Goal: Answer question/provide support: Share knowledge or assist other users

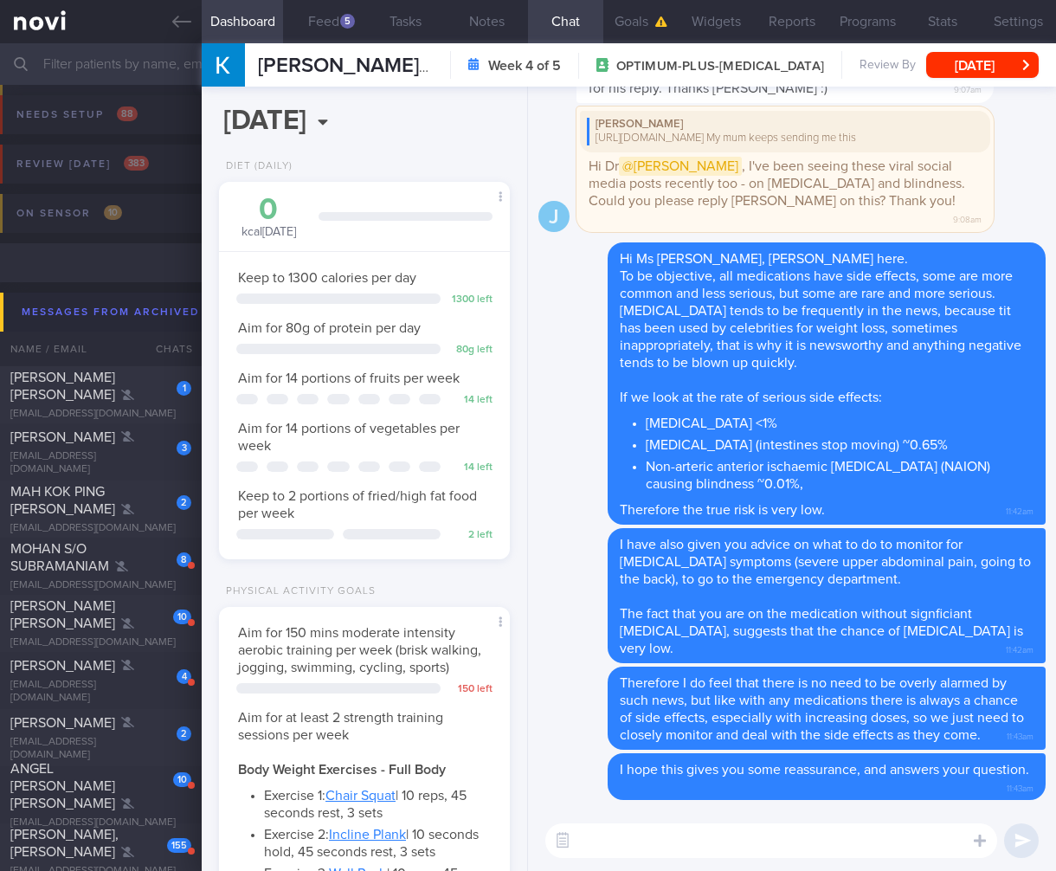
select select "6"
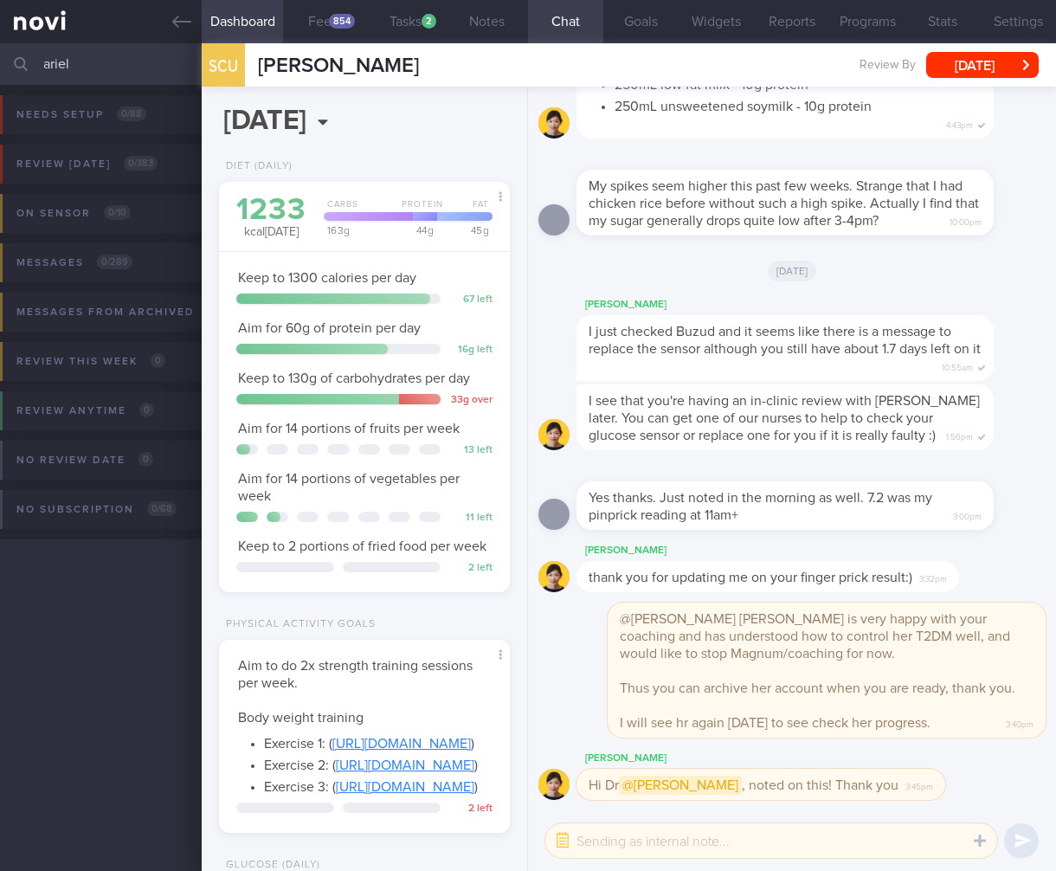
select select "7"
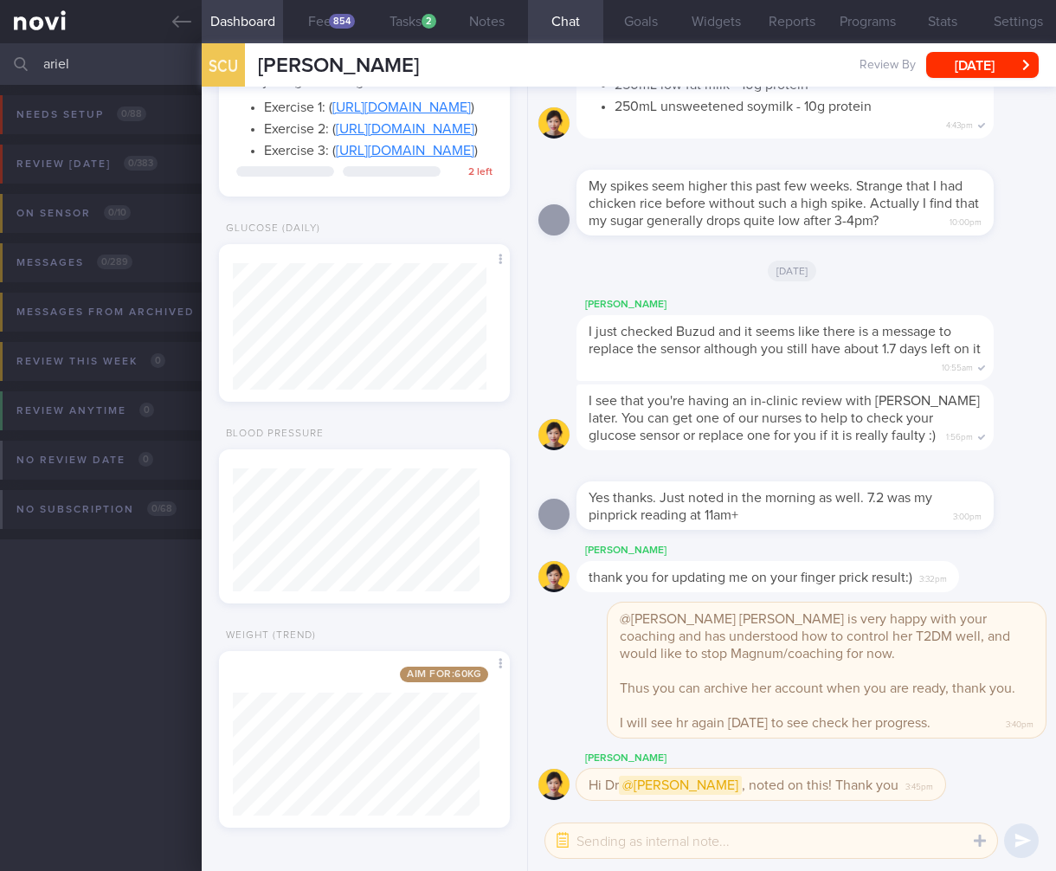
drag, startPoint x: 0, startPoint y: 0, endPoint x: -108, endPoint y: 53, distance: 120.4
click at [0, 53] on html "You are offline! Some functionality will be unavailable Patients New Users Coac…" at bounding box center [528, 435] width 1056 height 871
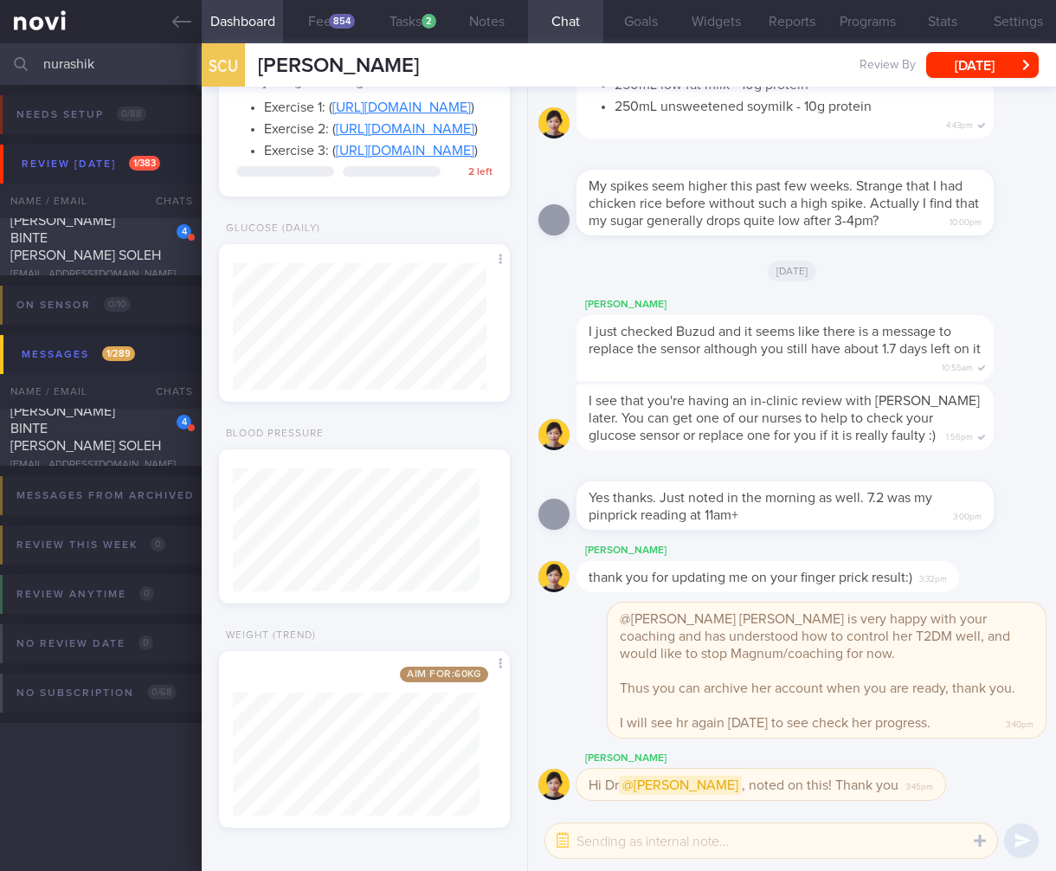
type input "nurashik"
click at [157, 235] on div "4" at bounding box center [172, 225] width 38 height 27
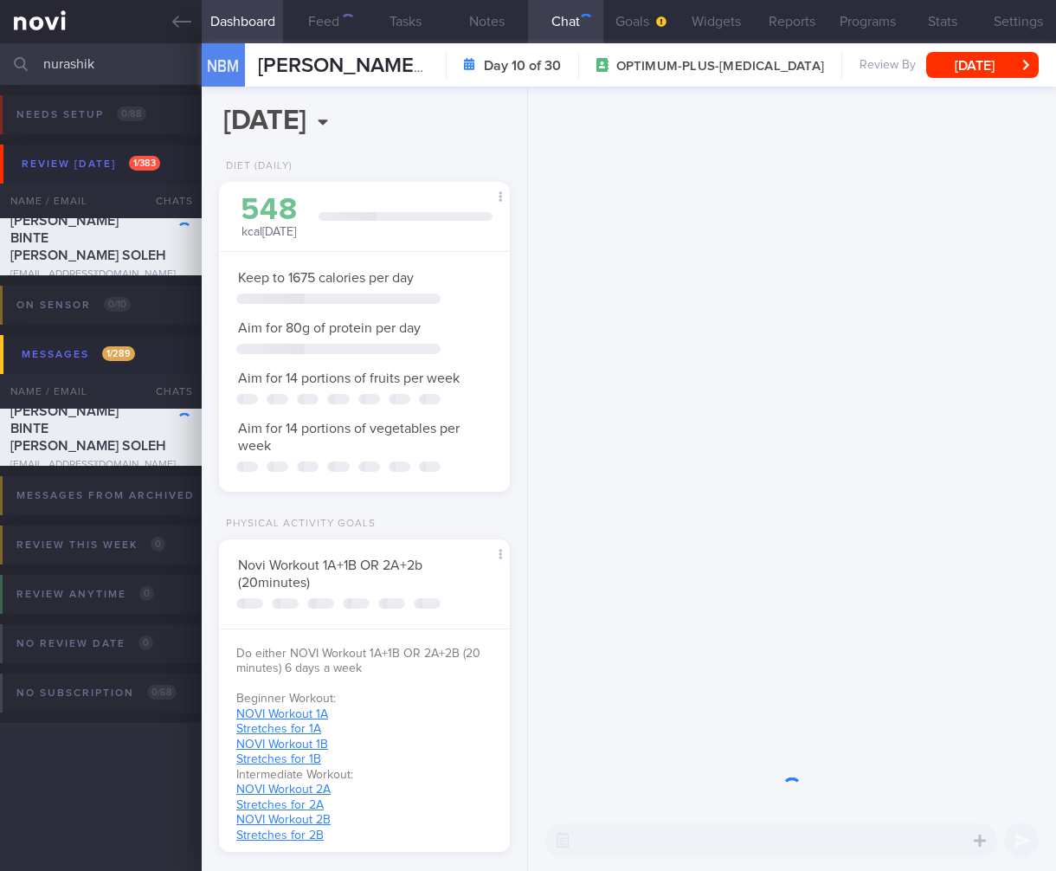
scroll to position [865624, 865500]
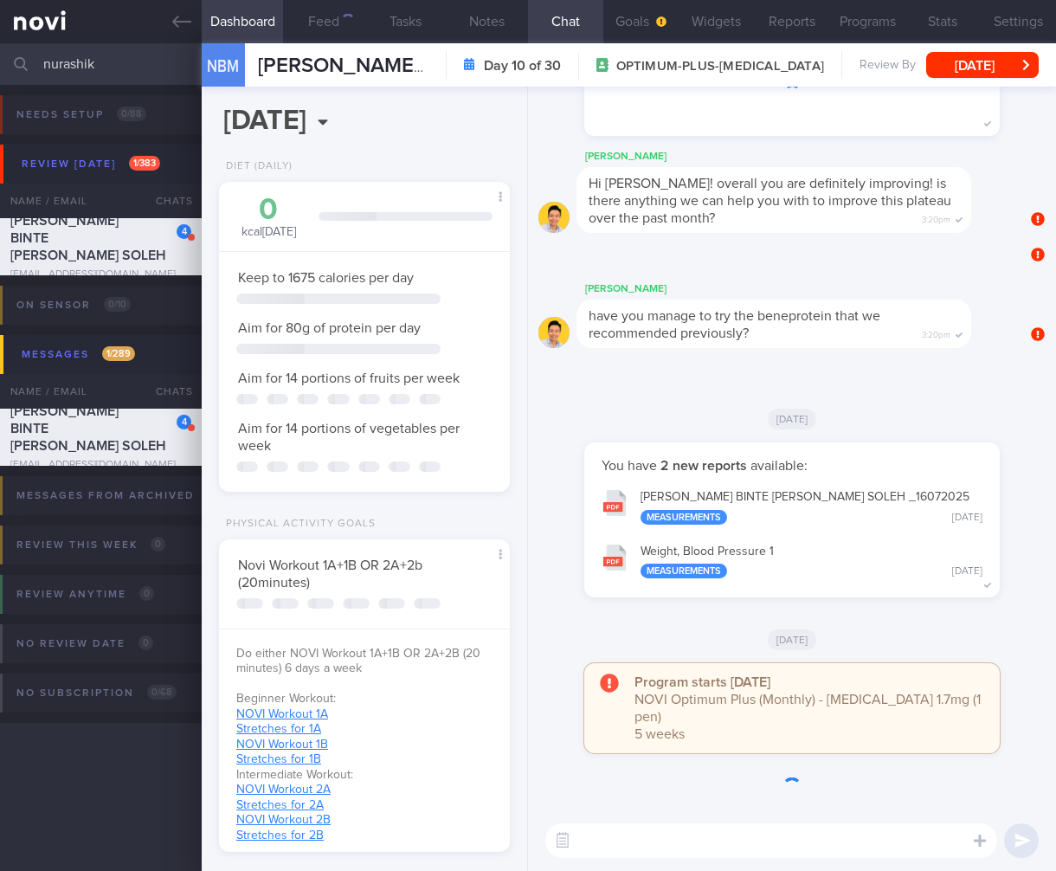
click at [971, 80] on div "NBM NURASHIKIN BINTE MOHAMED SOLEH NURASHIKIN BINTE MOHAMED SOLEH shikin_03@hot…" at bounding box center [629, 64] width 854 height 43
click at [972, 77] on button "Wed, 13 Aug" at bounding box center [982, 65] width 113 height 26
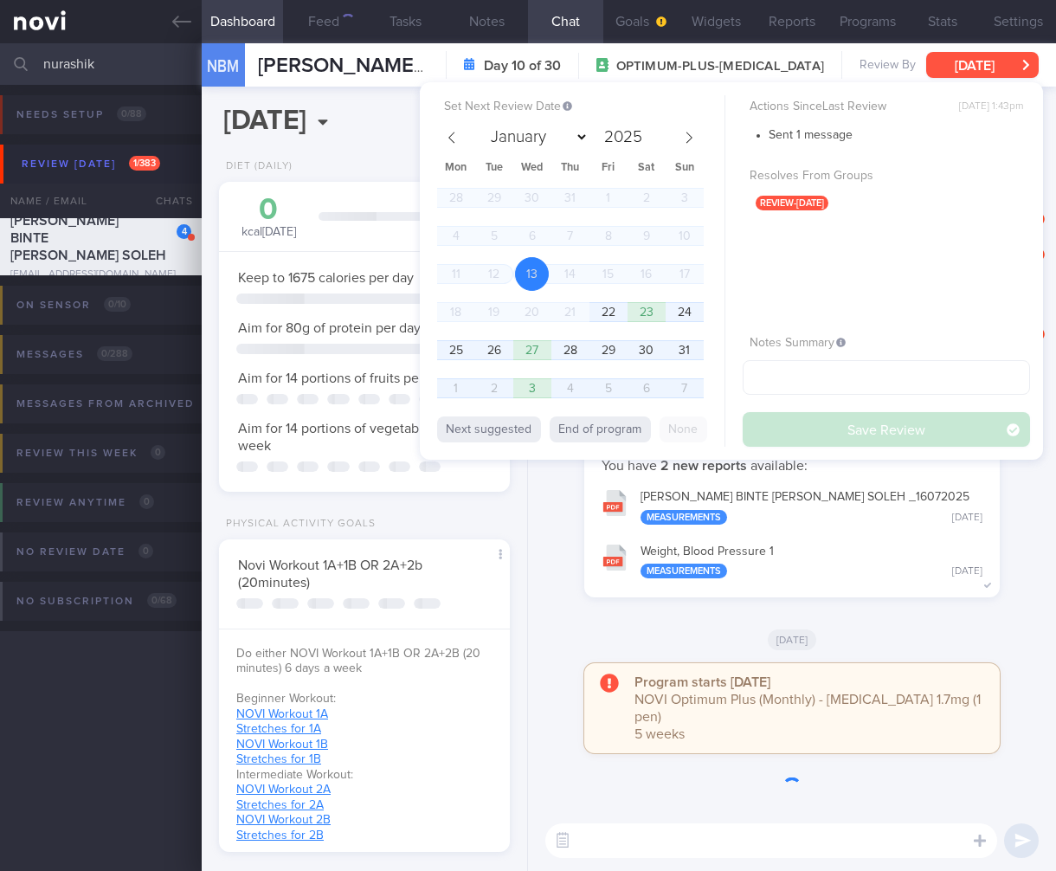
click at [973, 68] on button "Wed, 13 Aug" at bounding box center [982, 65] width 113 height 26
click at [971, 70] on button "Wed, 13 Aug" at bounding box center [982, 65] width 113 height 26
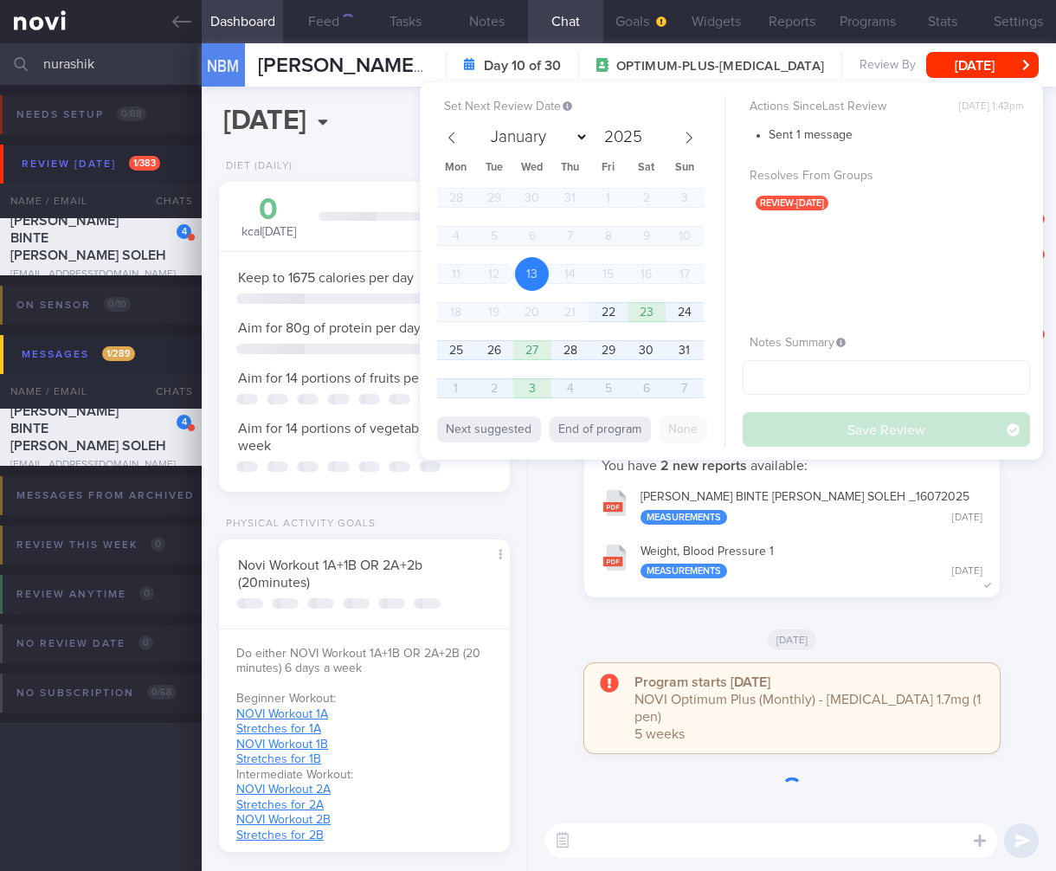
click at [971, 68] on button "Wed, 13 Aug" at bounding box center [982, 65] width 113 height 26
click at [617, 300] on div "Chad" at bounding box center [800, 289] width 447 height 21
click at [611, 300] on div "Chad" at bounding box center [800, 289] width 447 height 21
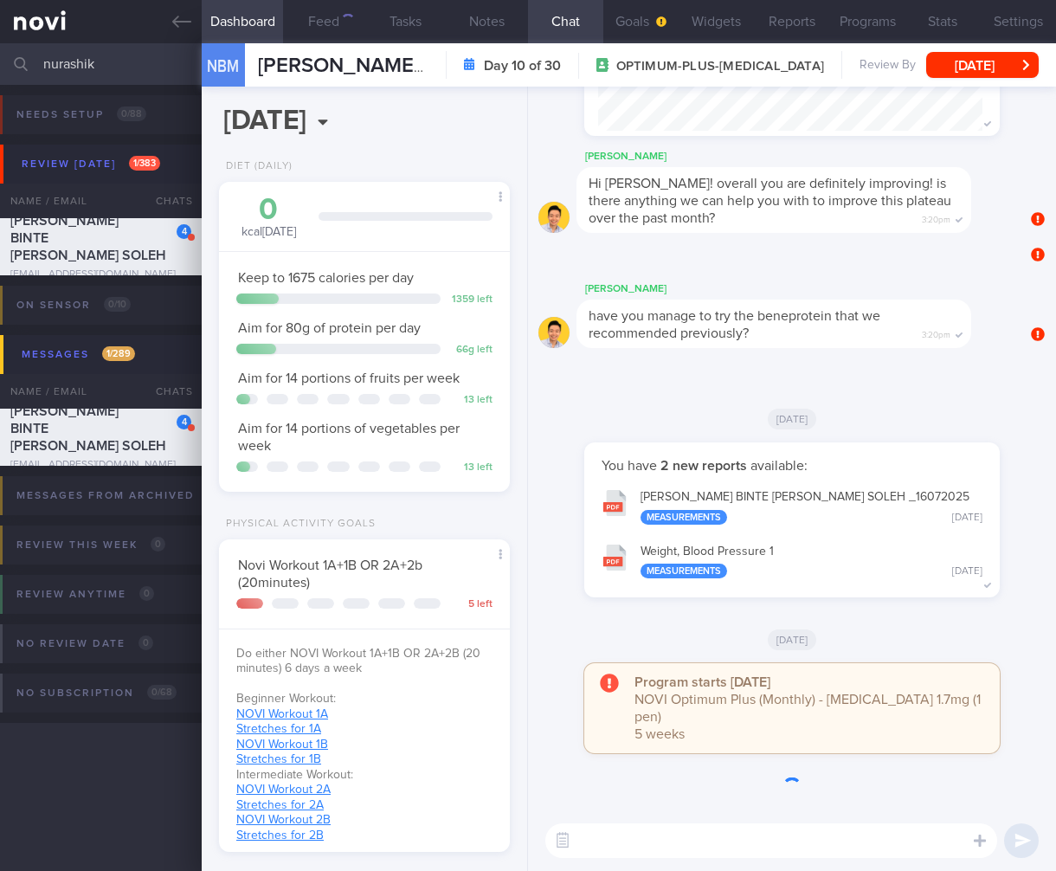
scroll to position [192, 384]
click at [977, 58] on button "Wed, 13 Aug" at bounding box center [982, 65] width 113 height 26
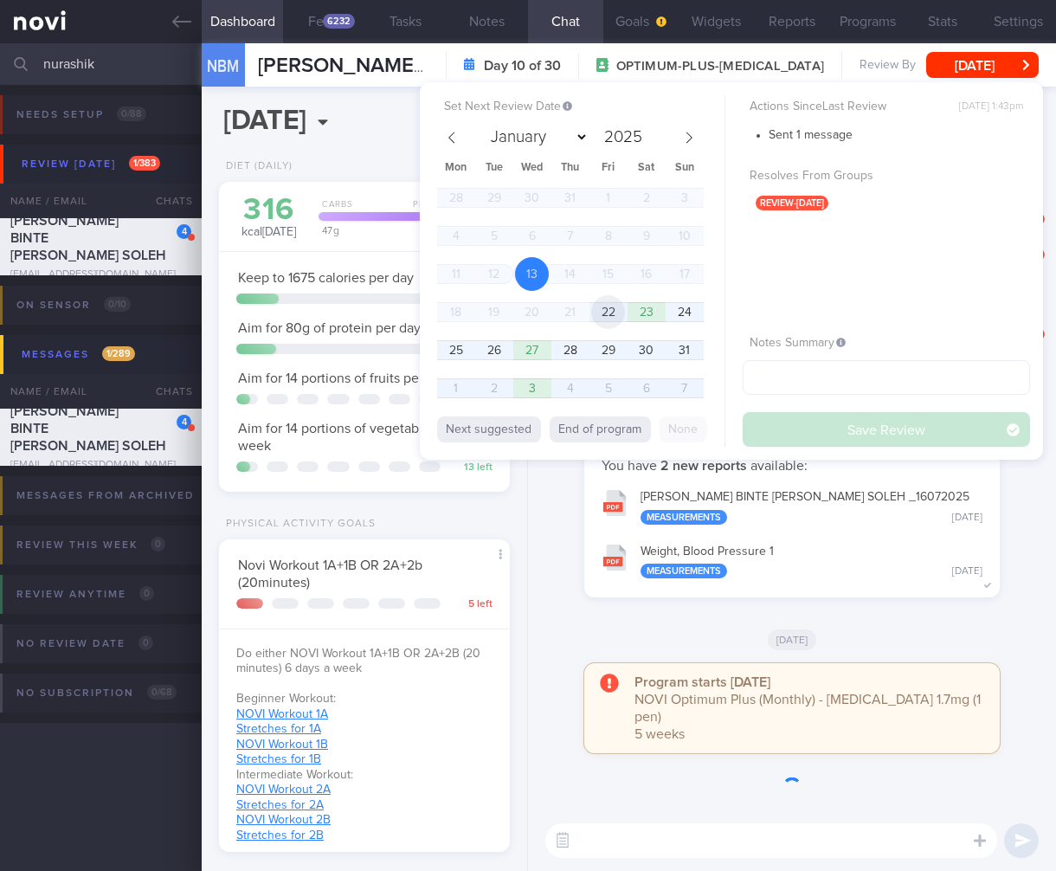
click at [599, 308] on span "22" at bounding box center [608, 312] width 34 height 34
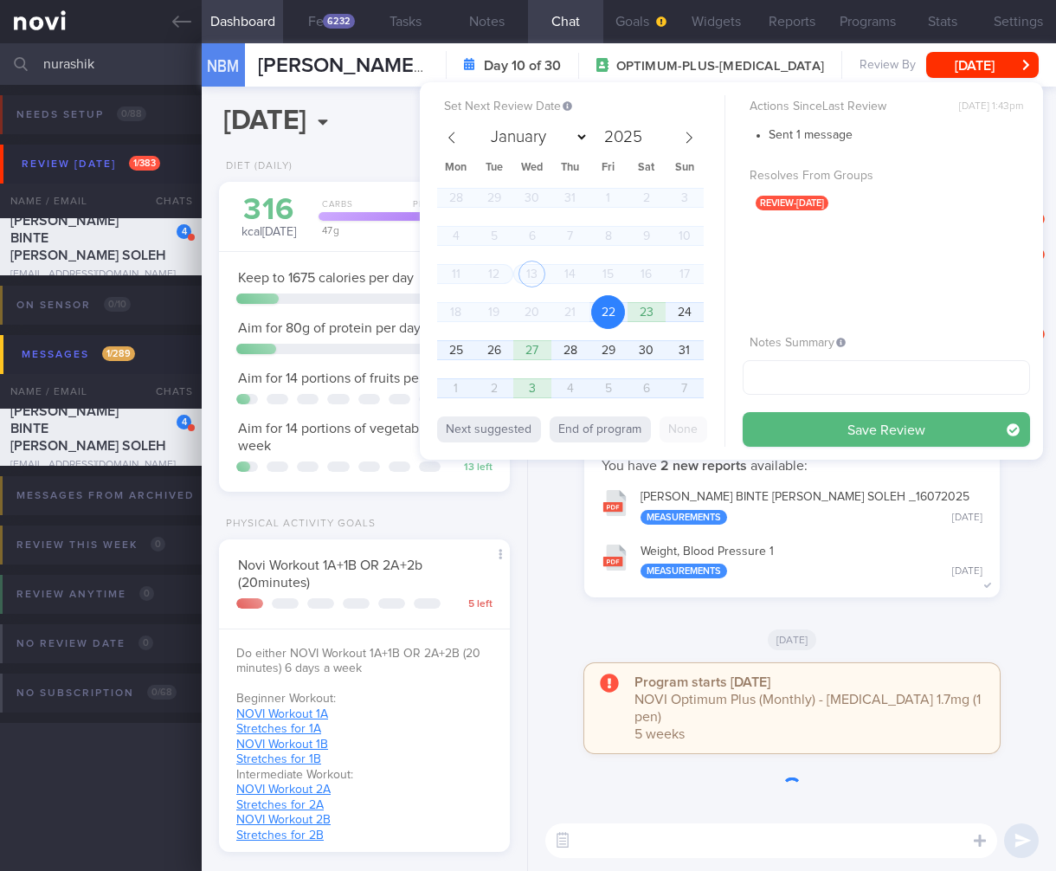
click at [888, 435] on button "Save Review" at bounding box center [886, 429] width 287 height 35
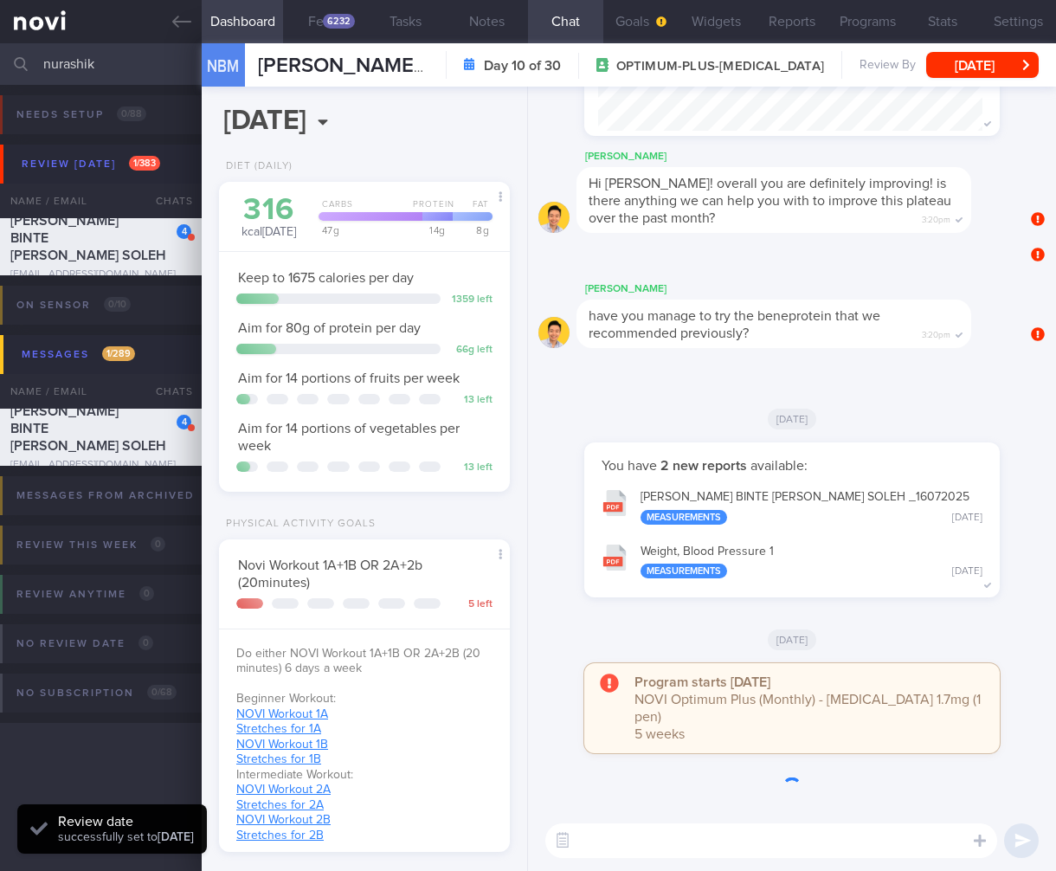
click at [281, 23] on button "Dashboard" at bounding box center [242, 21] width 81 height 43
click at [339, 24] on div "6232" at bounding box center [339, 21] width 32 height 15
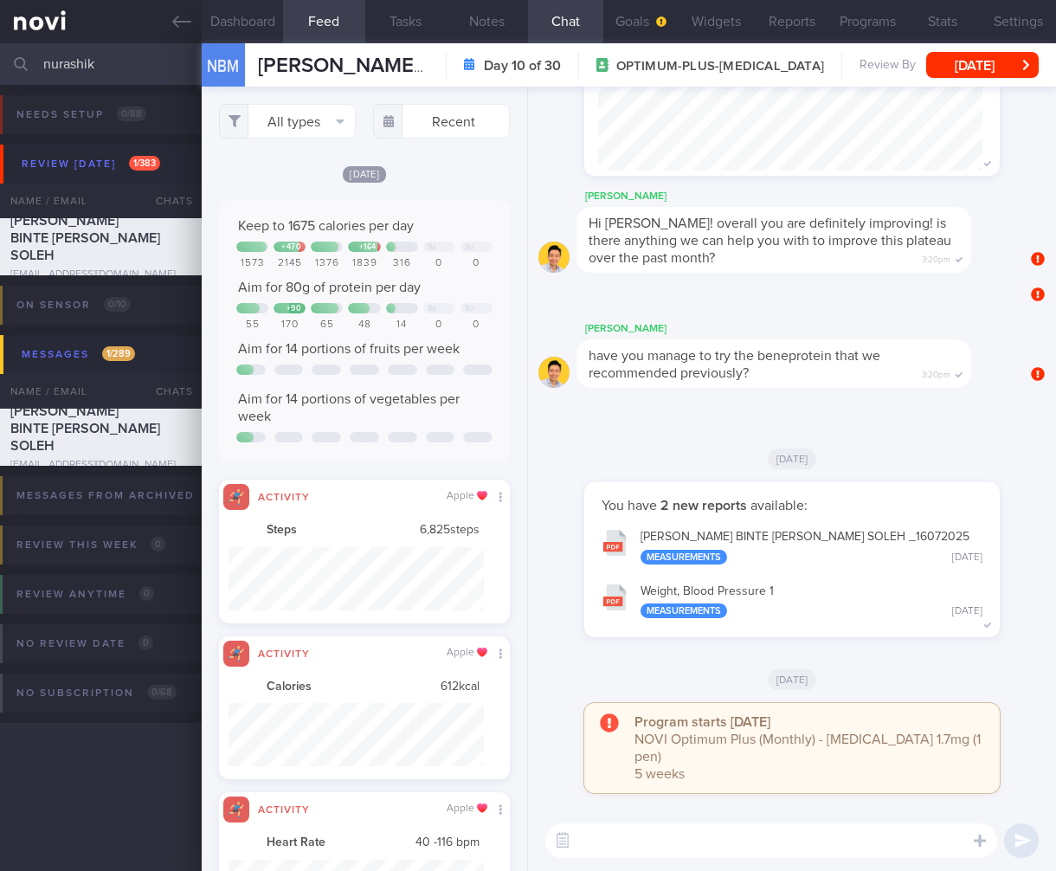
click at [784, 844] on textarea at bounding box center [771, 840] width 452 height 35
click at [337, 94] on div "All types Food Activity Glucose Weight Medicine Blood Pressure CGM Install Rece…" at bounding box center [365, 479] width 326 height 784
click at [330, 121] on button "All types" at bounding box center [287, 121] width 137 height 35
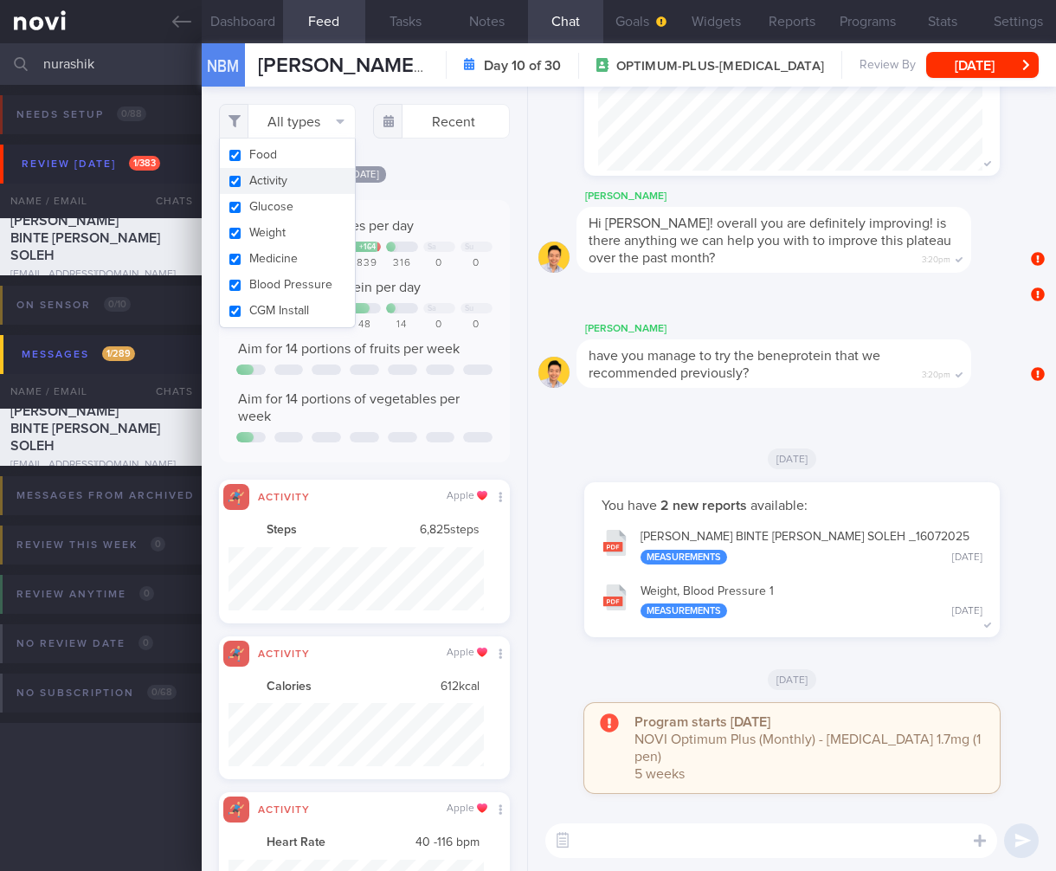
drag, startPoint x: 287, startPoint y: 180, endPoint x: 304, endPoint y: 820, distance: 640.0
click at [287, 180] on button "Activity" at bounding box center [287, 181] width 135 height 26
click at [236, 183] on button "Activity" at bounding box center [287, 181] width 135 height 26
click at [609, 834] on textarea at bounding box center [771, 840] width 452 height 35
click at [566, 844] on icon "button" at bounding box center [563, 840] width 16 height 16
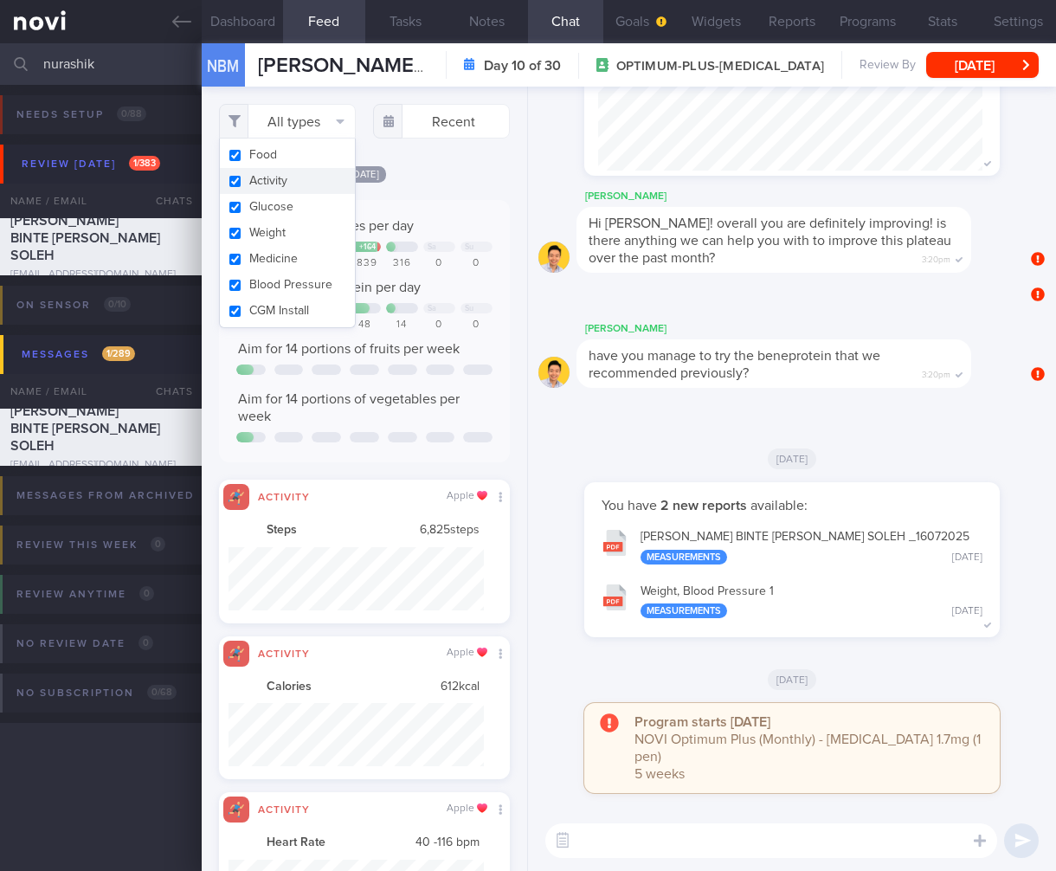
checkbox input "true"
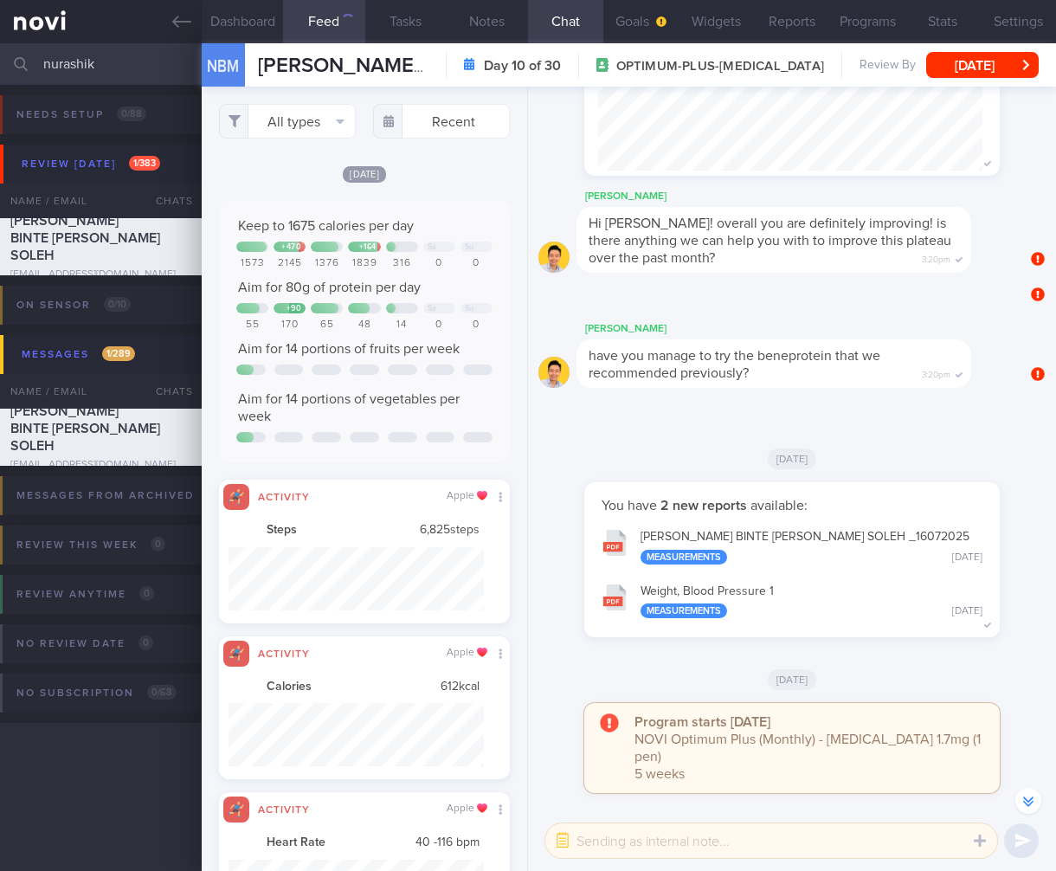
scroll to position [-712, 0]
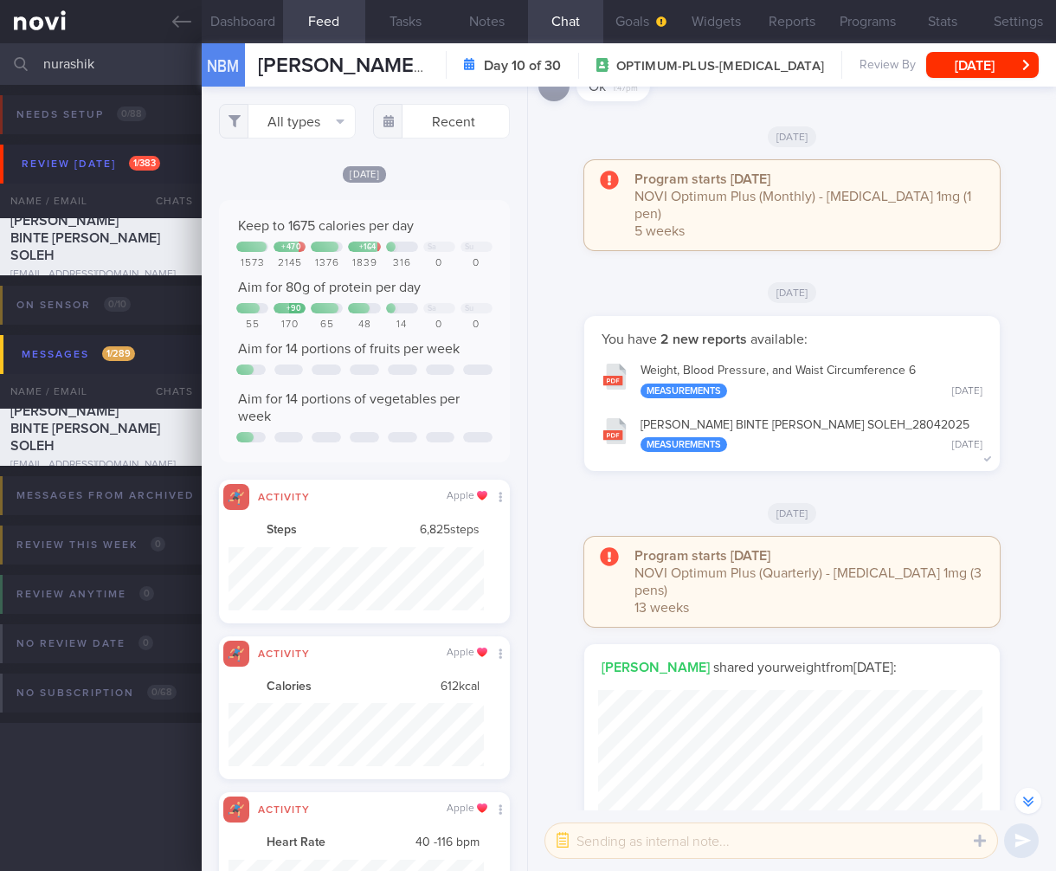
click at [139, 83] on input "nurashik" at bounding box center [528, 64] width 1056 height 42
drag, startPoint x: 144, startPoint y: 74, endPoint x: -156, endPoint y: 60, distance: 299.9
click at [0, 60] on html "You are offline! Some functionality will be unavailable Patients New Users Coac…" at bounding box center [528, 435] width 1056 height 871
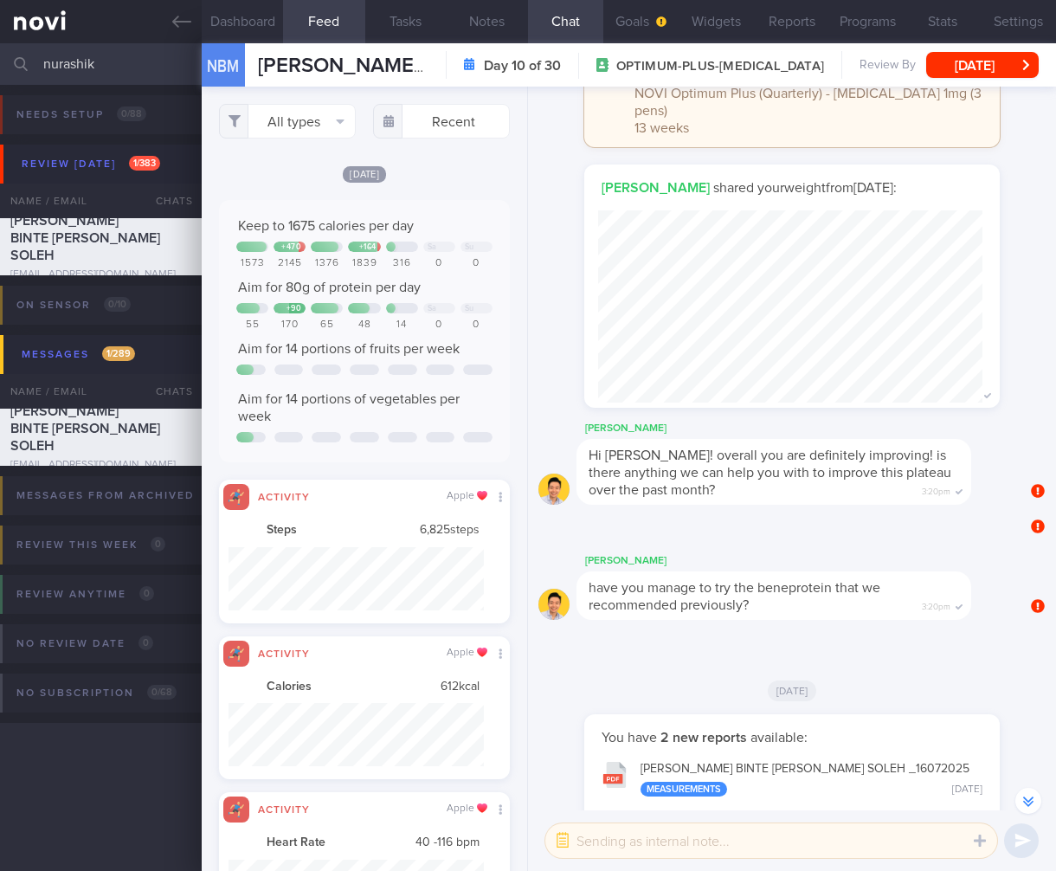
scroll to position [0, 0]
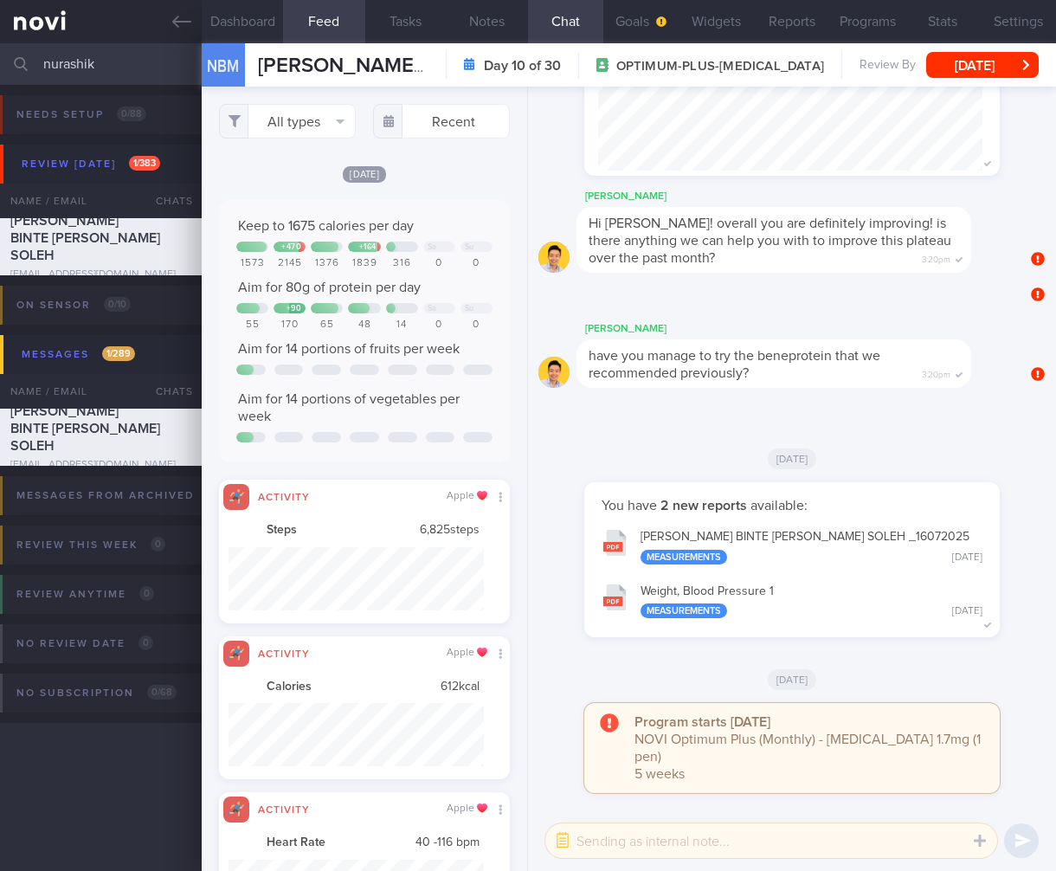
click at [693, 834] on textarea at bounding box center [771, 840] width 452 height 35
type textarea "Hi @chad"
click at [328, 129] on button "All types" at bounding box center [287, 121] width 137 height 35
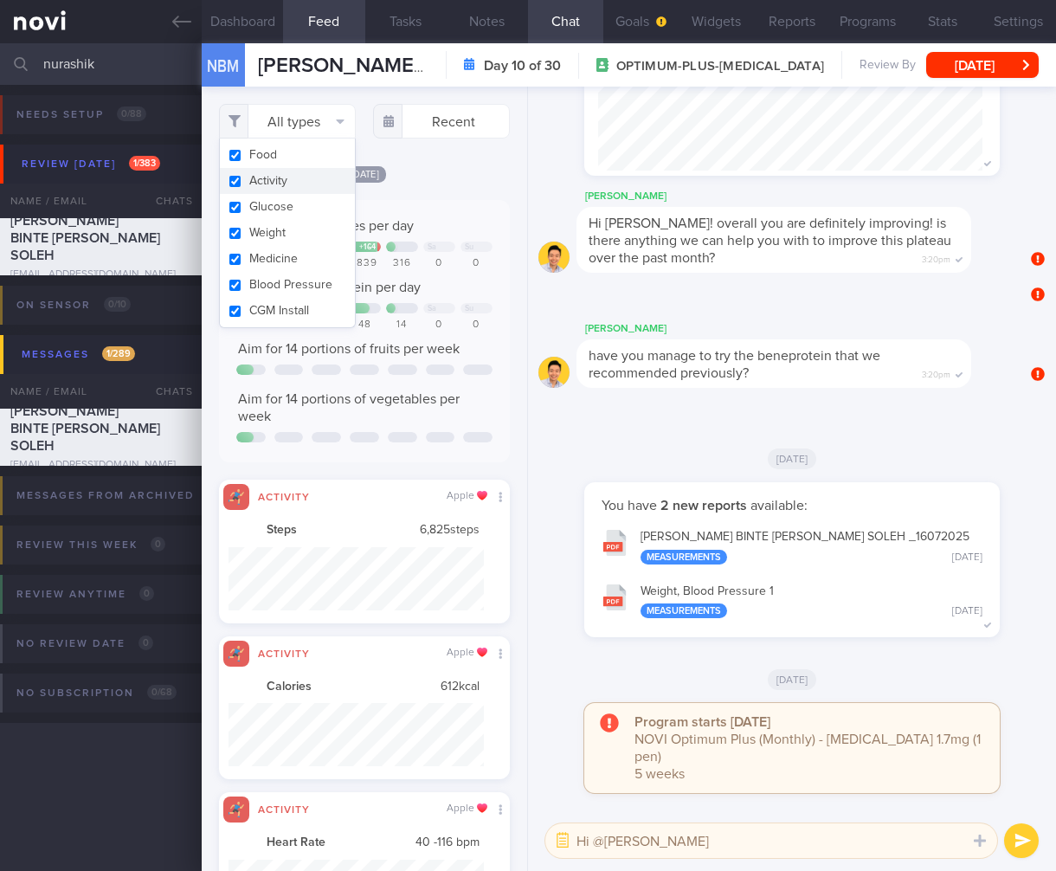
click at [235, 182] on button "Activity" at bounding box center [287, 181] width 135 height 26
checkbox input "false"
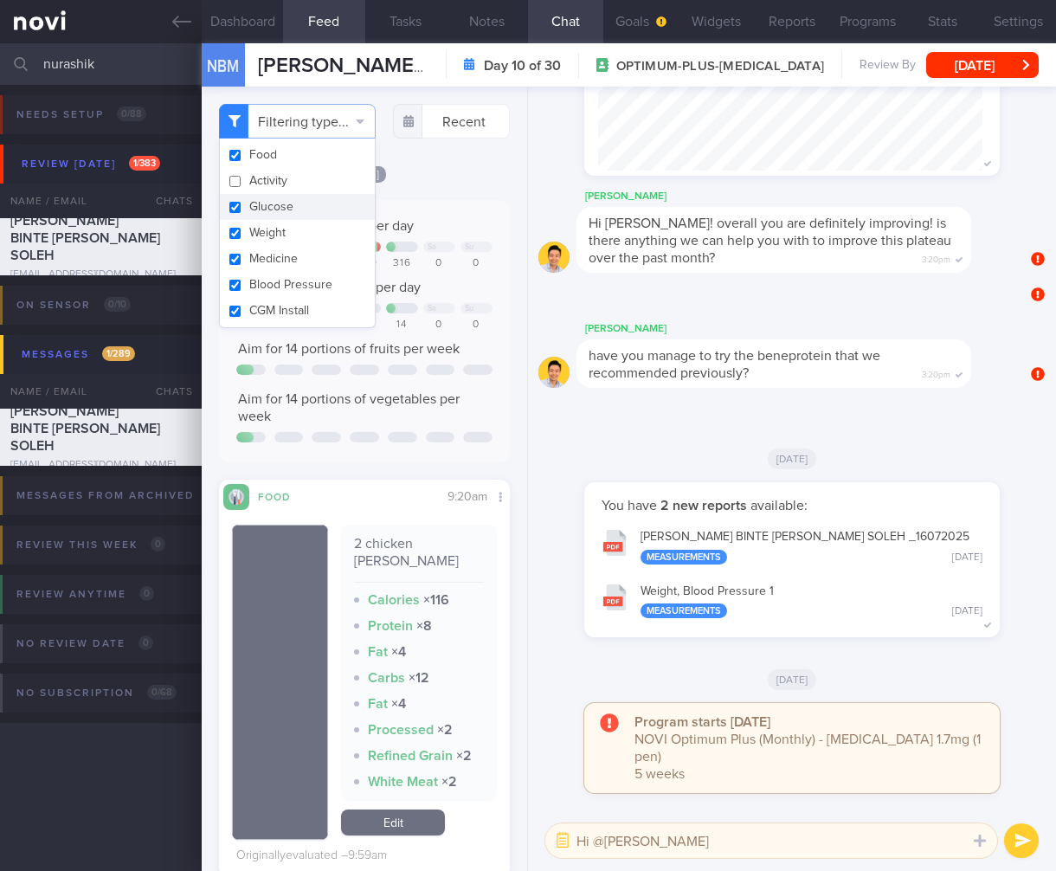
click at [433, 597] on strong "× 116" at bounding box center [436, 600] width 26 height 14
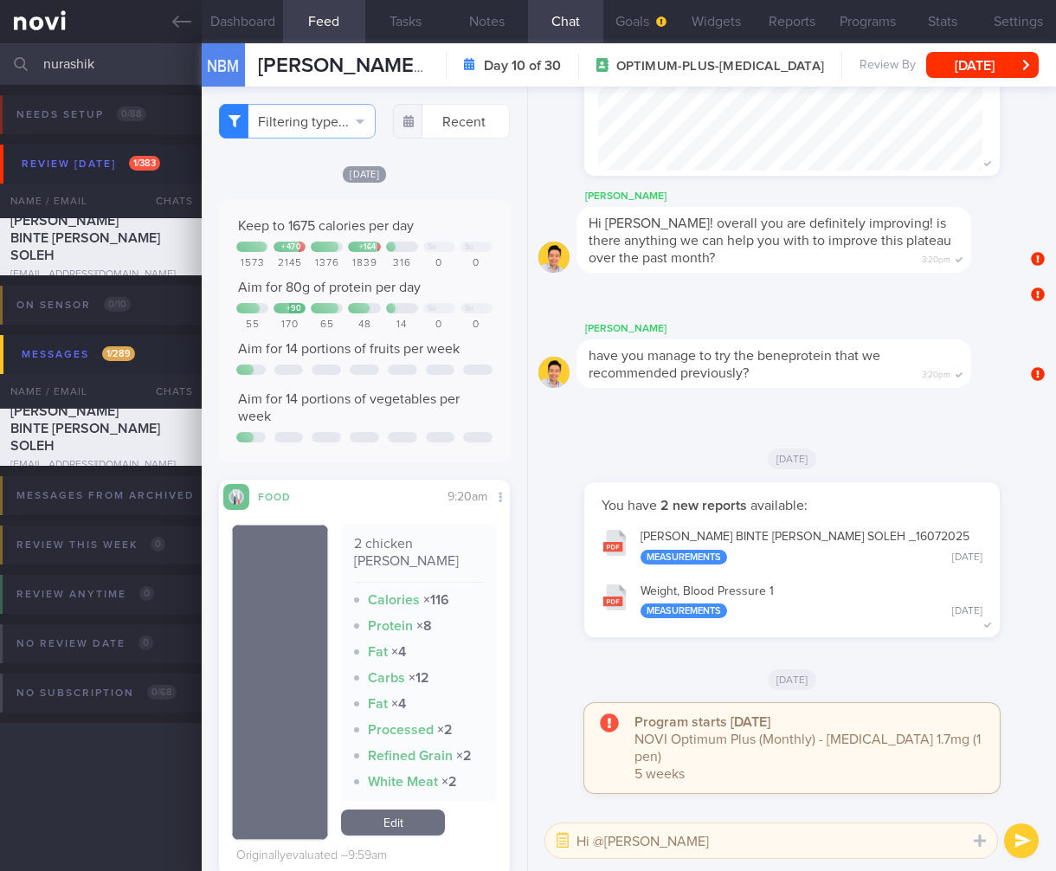
click at [698, 824] on textarea "Hi @chad" at bounding box center [771, 840] width 452 height 35
click at [696, 837] on textarea "Hi @chad" at bounding box center [771, 840] width 452 height 35
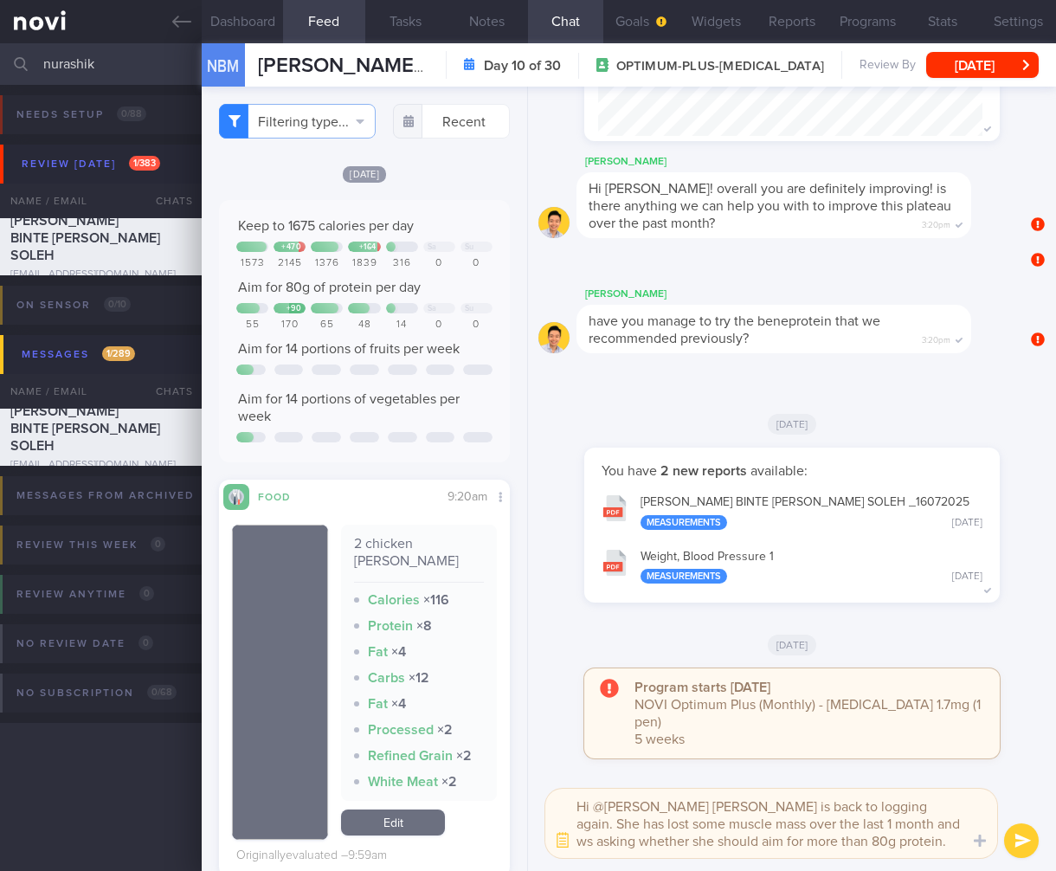
type textarea "Hi @chad Ms Shikin is back to logging again. She has lost some muscle mass over…"
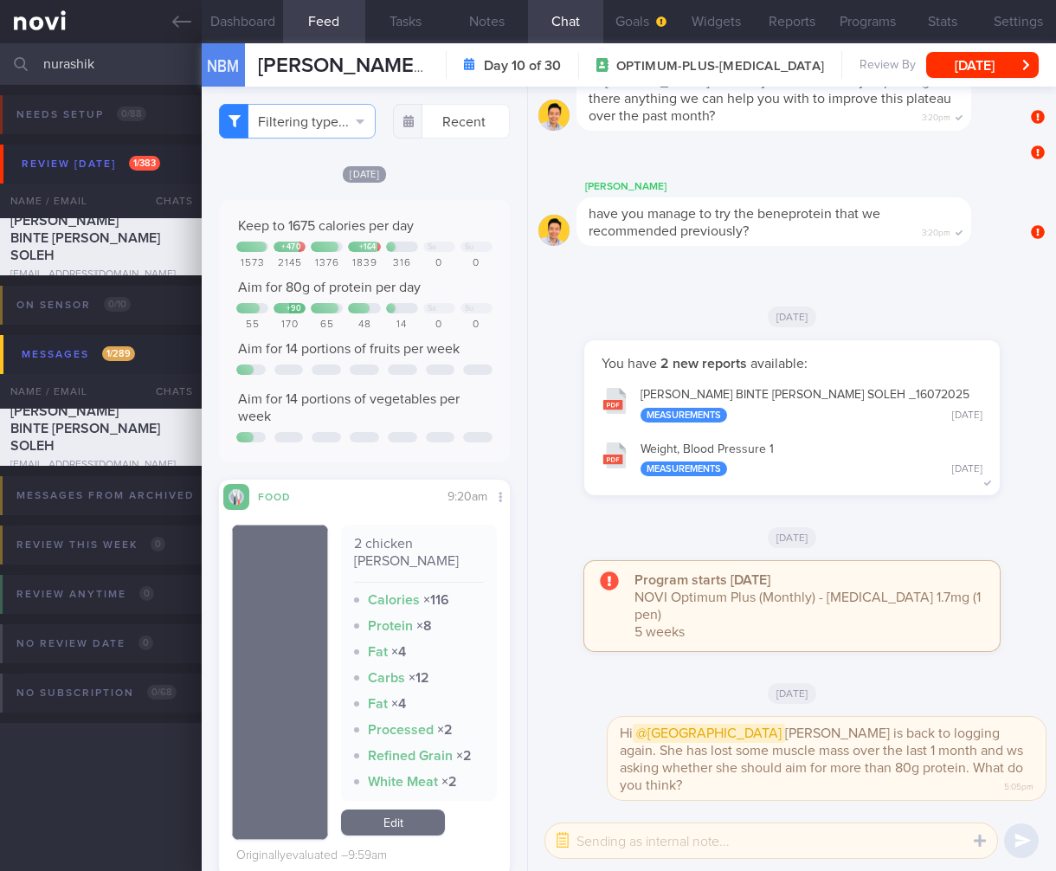
drag, startPoint x: 111, startPoint y: 67, endPoint x: -47, endPoint y: 54, distance: 158.1
click at [0, 54] on html "You are offline! Some functionality will be unavailable Patients New Users Coac…" at bounding box center [528, 435] width 1056 height 871
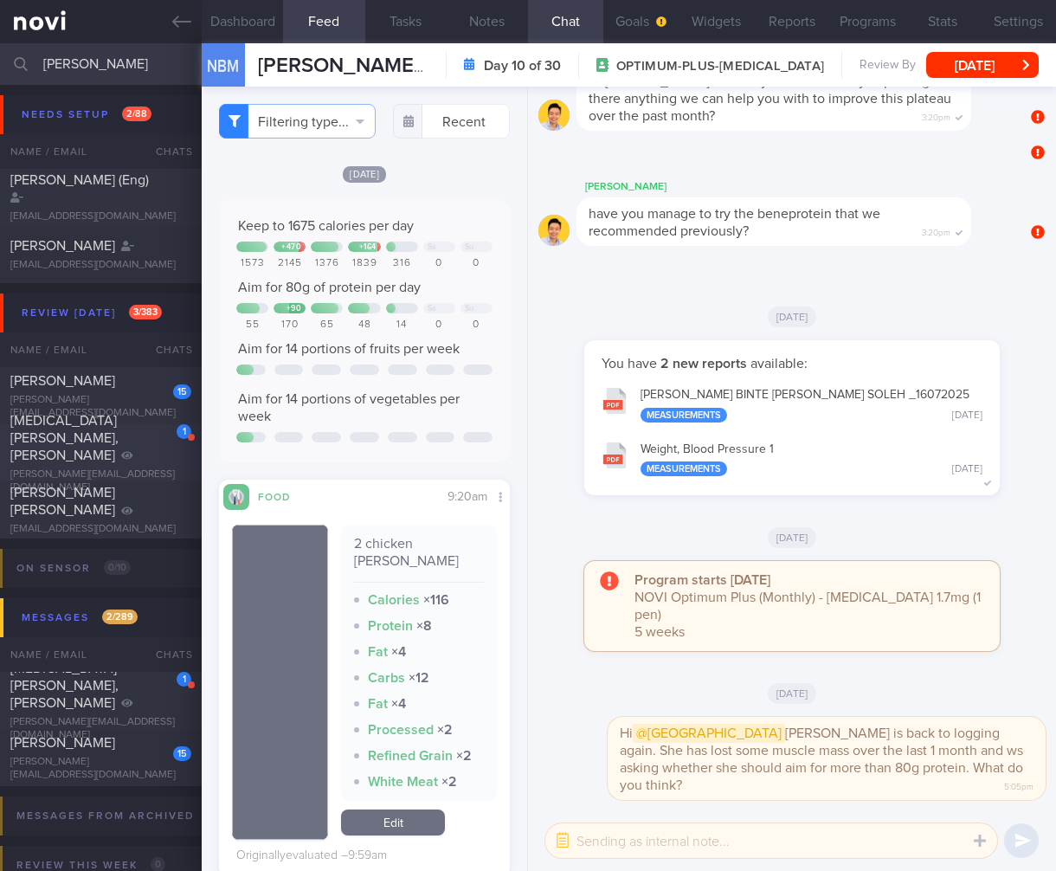
type input "alex"
click at [135, 468] on div "alextham.ks@gmail.com" at bounding box center [100, 481] width 181 height 26
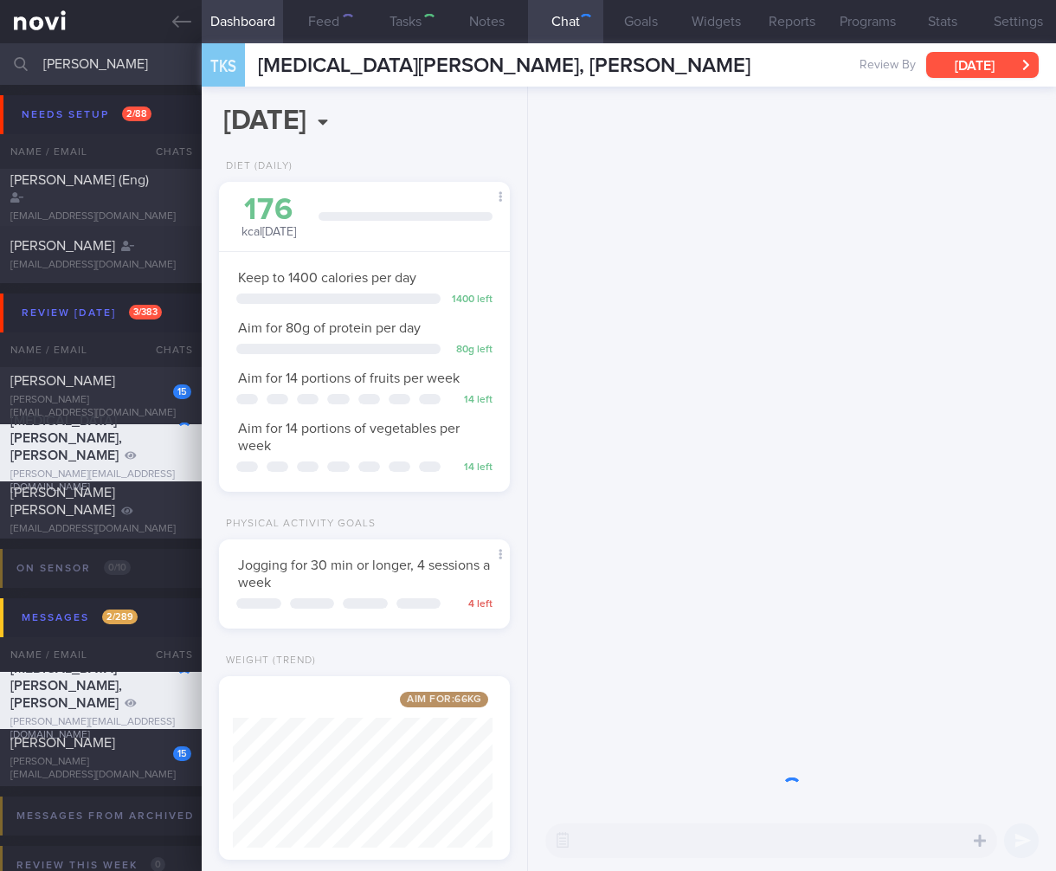
scroll to position [865624, 865500]
click at [984, 67] on button "Tue, 22 Jul" at bounding box center [982, 65] width 113 height 26
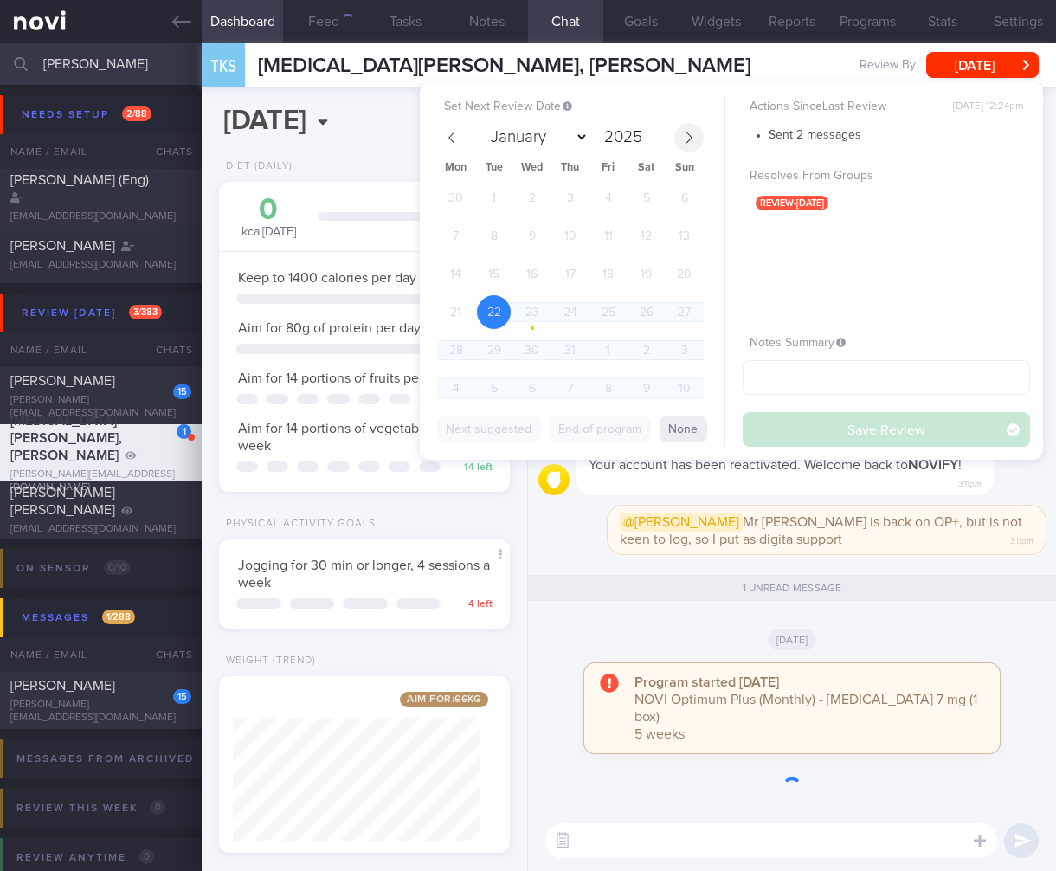
click at [679, 131] on span at bounding box center [688, 137] width 29 height 29
select select "7"
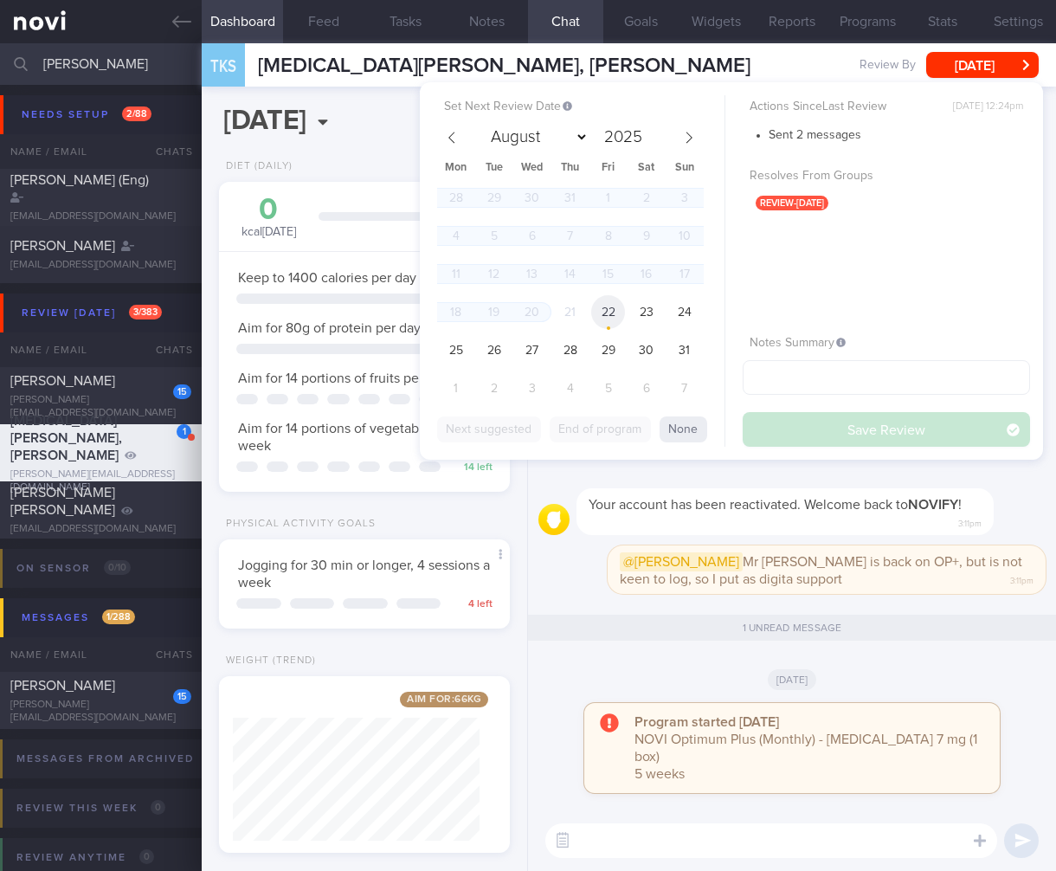
click at [598, 310] on span "22" at bounding box center [608, 312] width 34 height 34
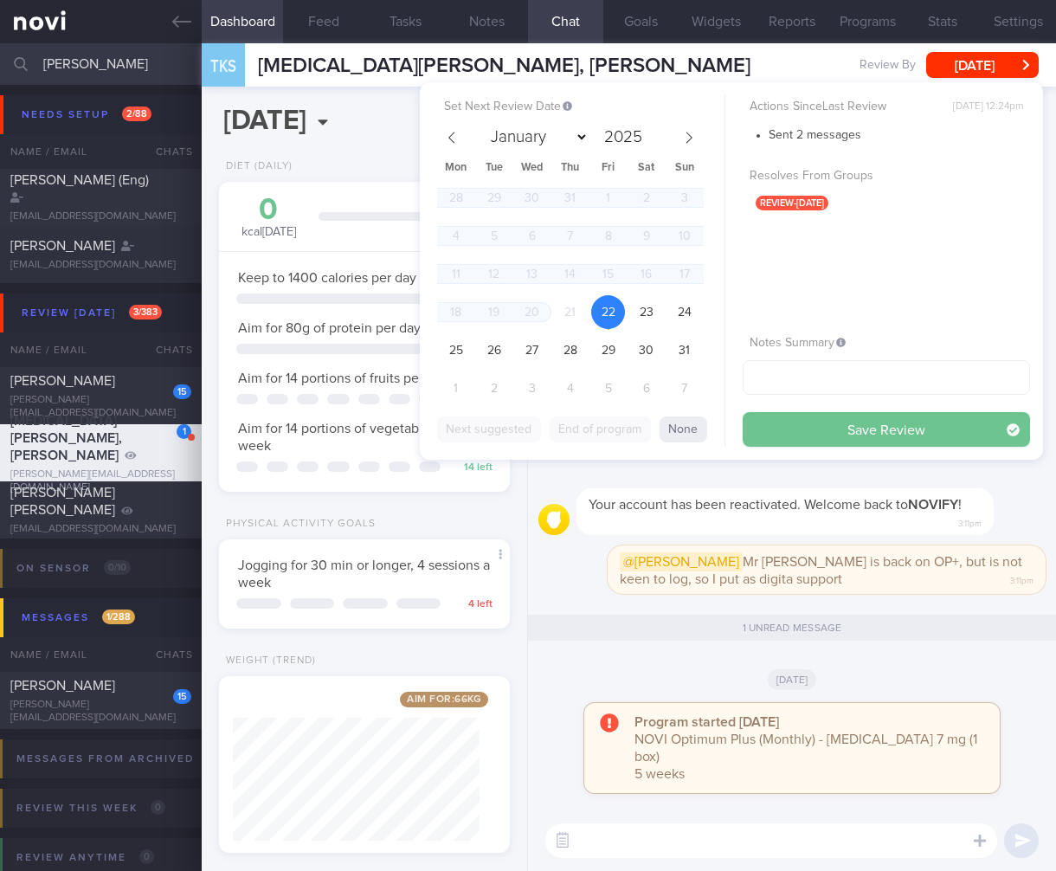
click at [847, 431] on button "Save Review" at bounding box center [886, 429] width 287 height 35
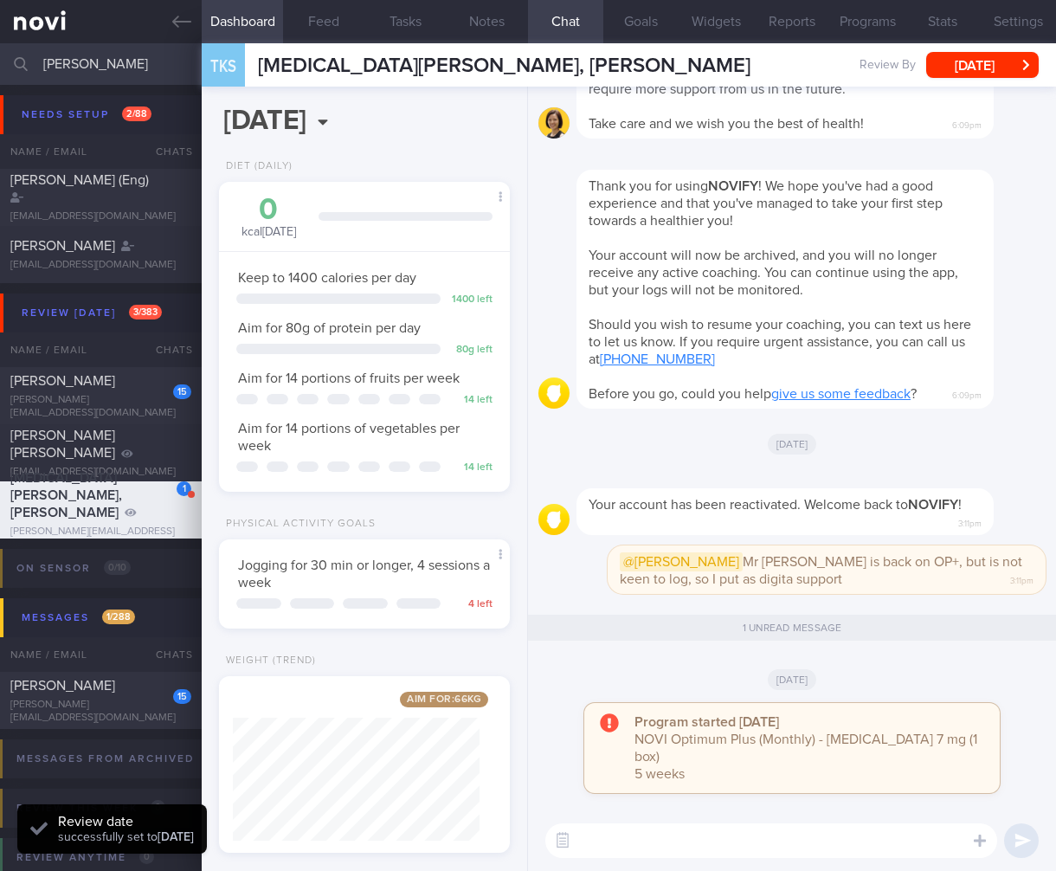
click at [55, 61] on input "alex" at bounding box center [528, 64] width 1056 height 42
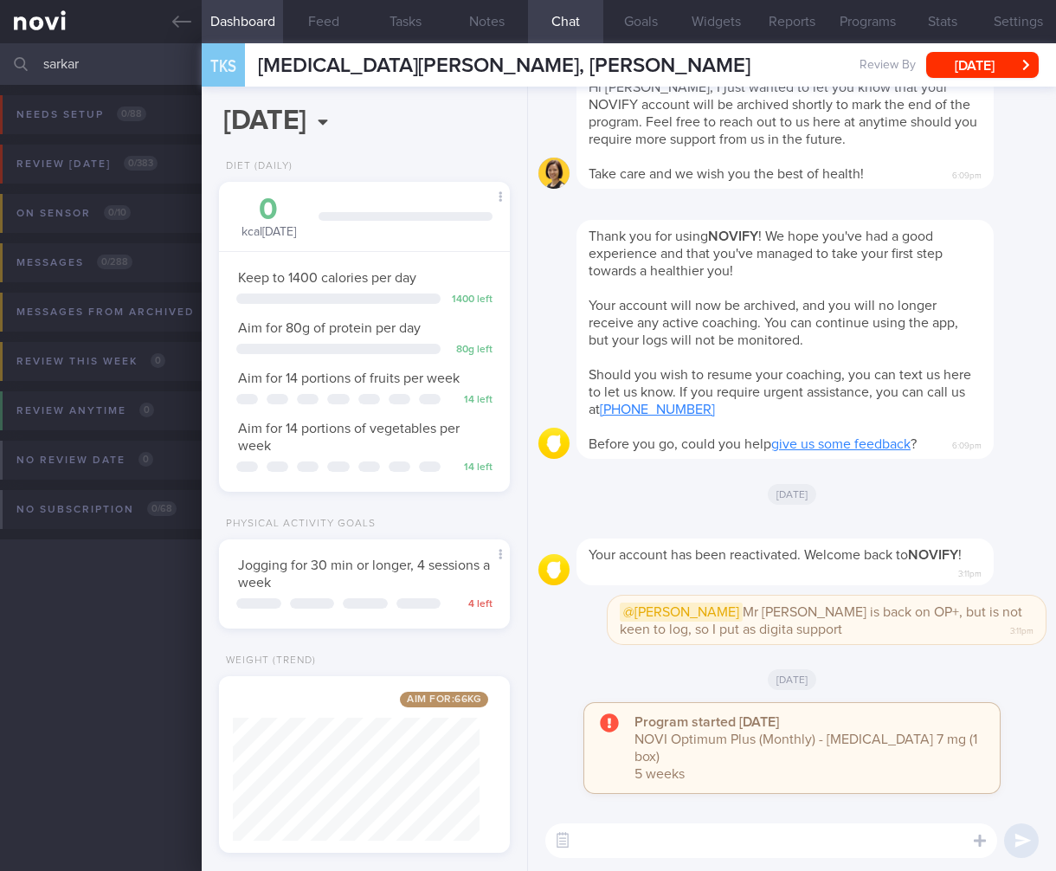
type input "sarkar"
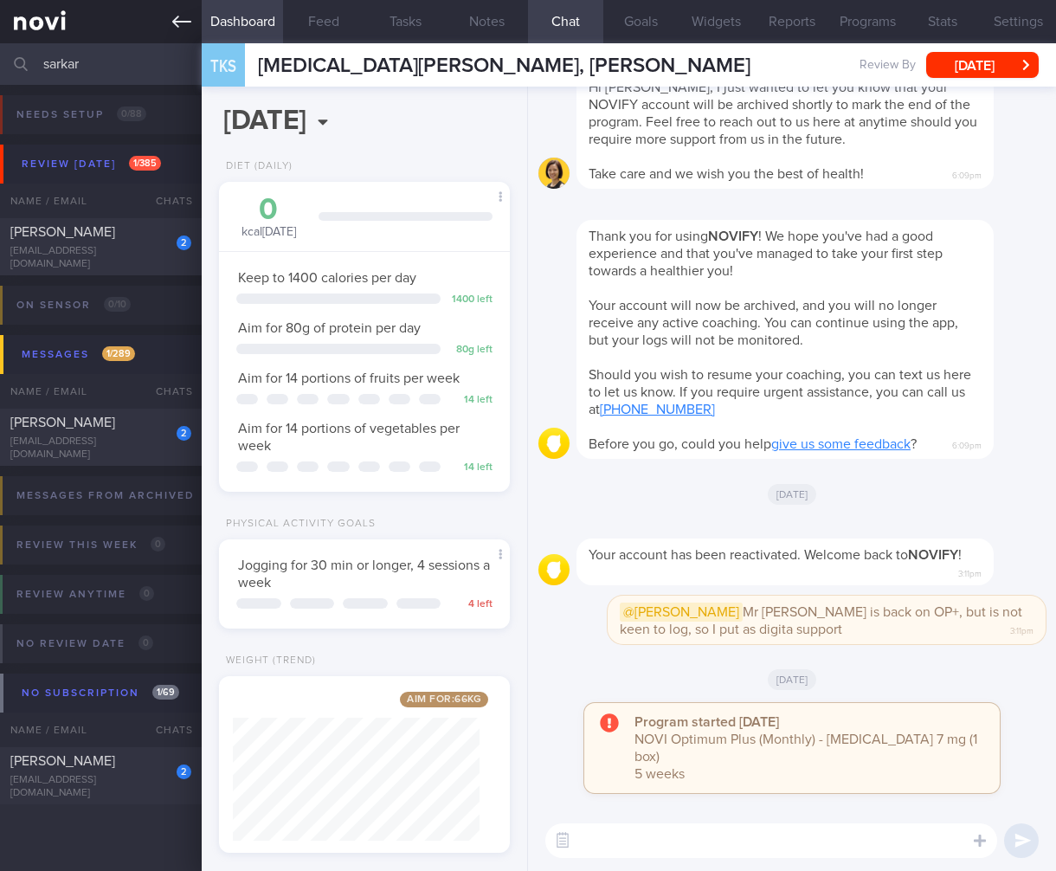
click at [43, 19] on link at bounding box center [101, 21] width 202 height 43
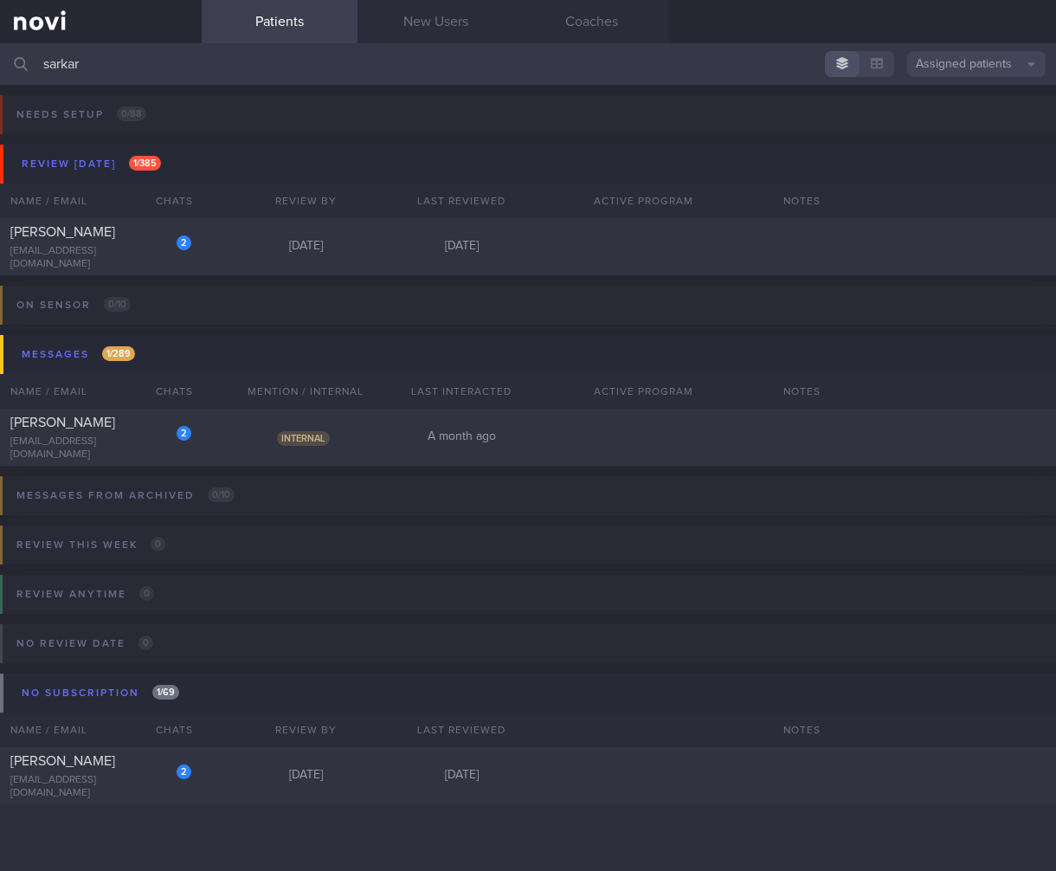
drag, startPoint x: 396, startPoint y: 68, endPoint x: -150, endPoint y: 55, distance: 545.6
click at [0, 55] on html "You are offline! Some functionality will be unavailable Patients New Users Coac…" at bounding box center [528, 435] width 1056 height 871
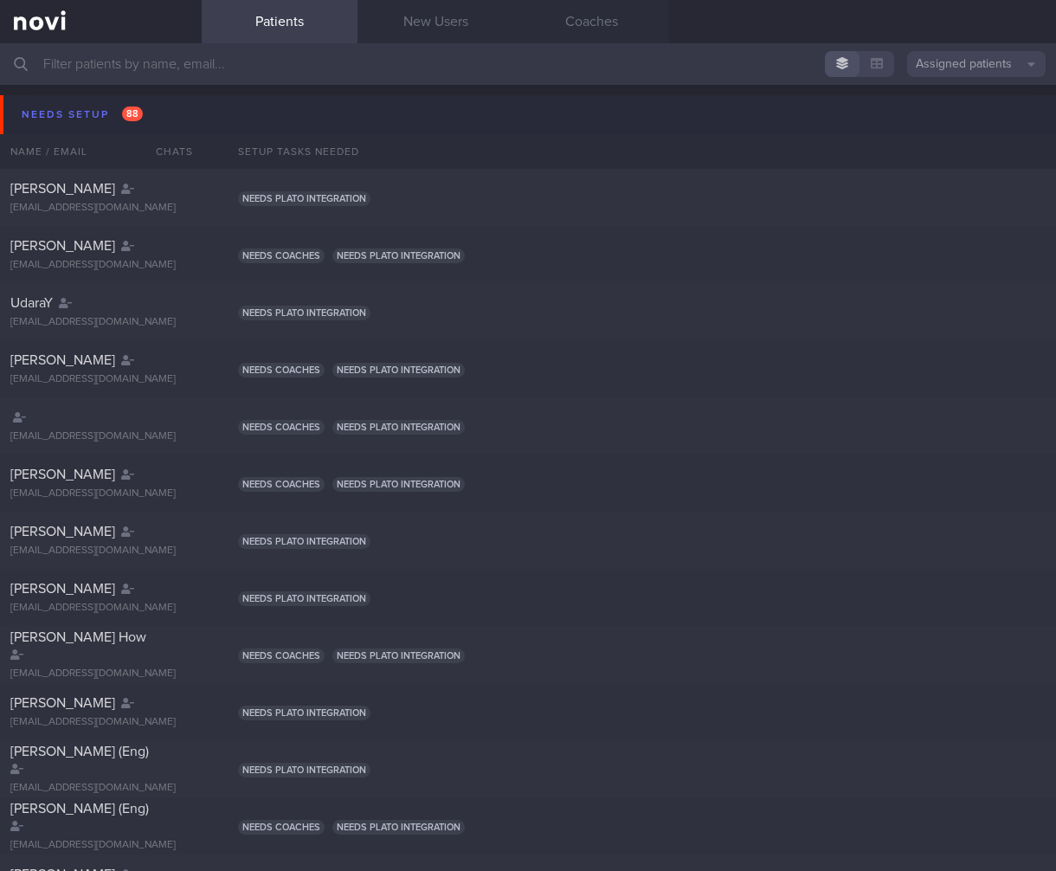
click at [257, 113] on button "Needs setup 88" at bounding box center [530, 114] width 1061 height 39
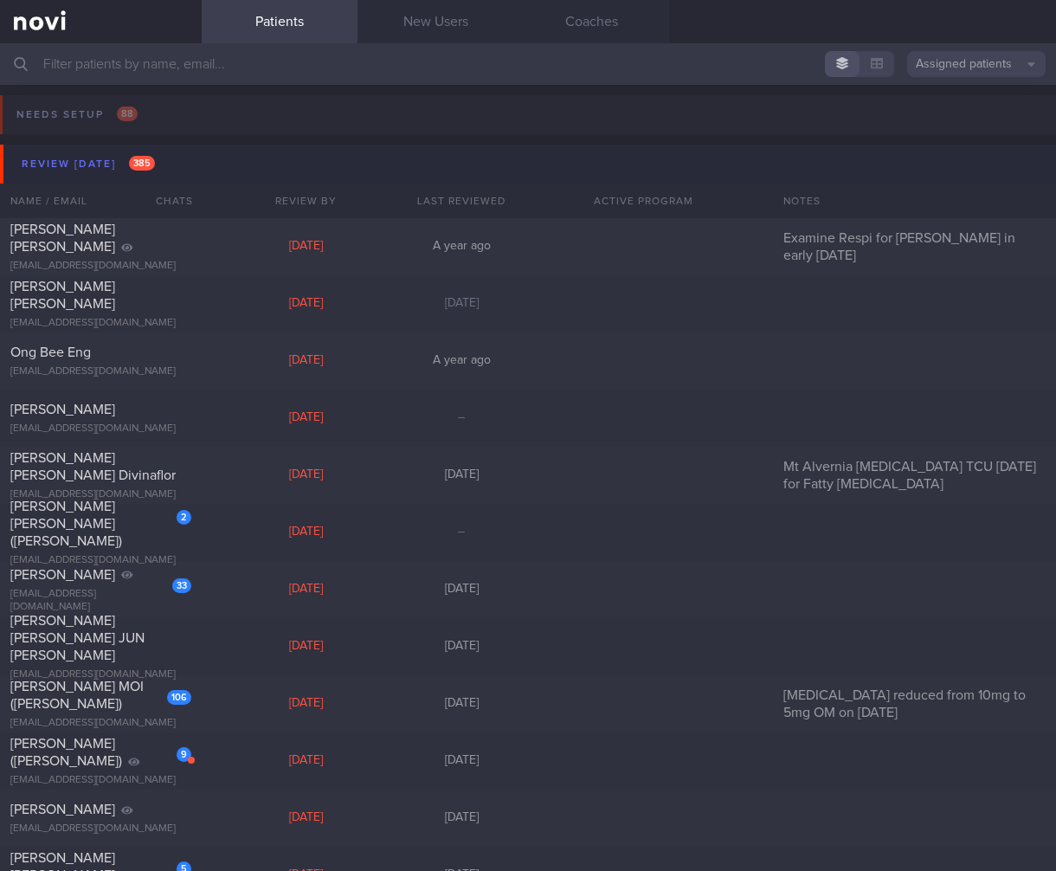
click at [218, 169] on button "Review today 385" at bounding box center [530, 164] width 1061 height 39
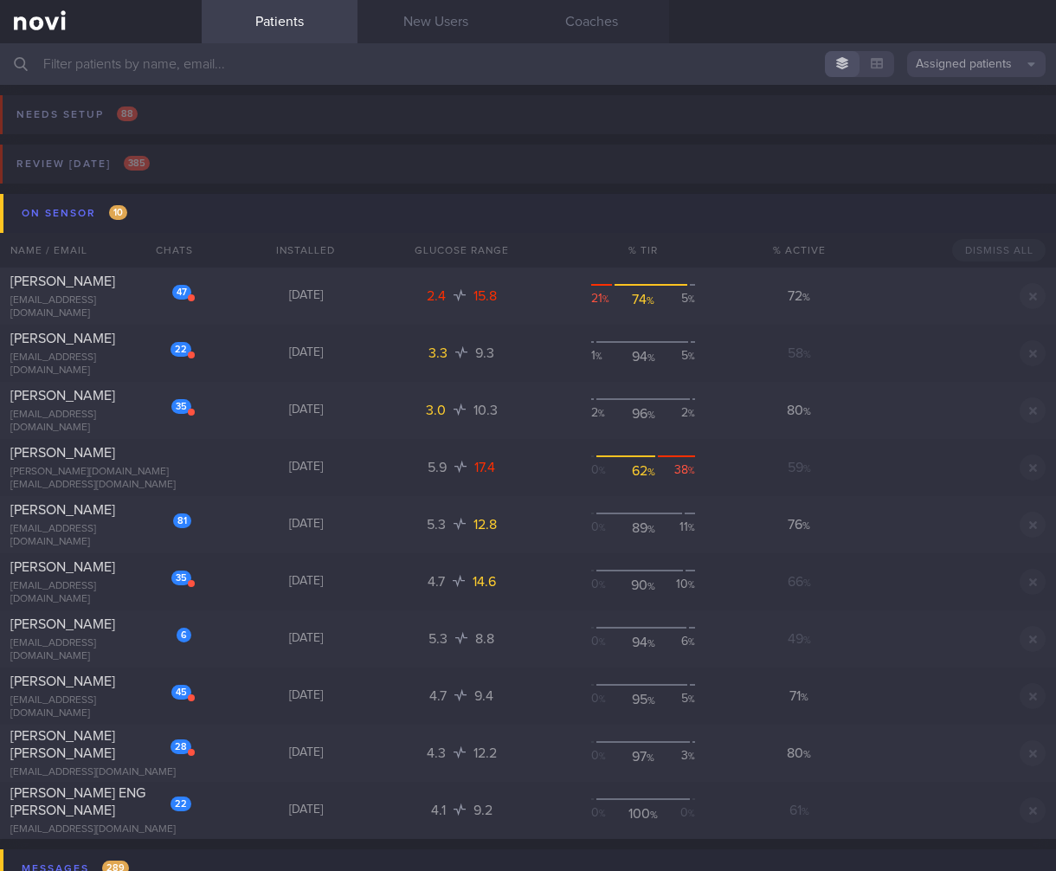
click at [210, 207] on button "On sensor 10" at bounding box center [530, 213] width 1061 height 39
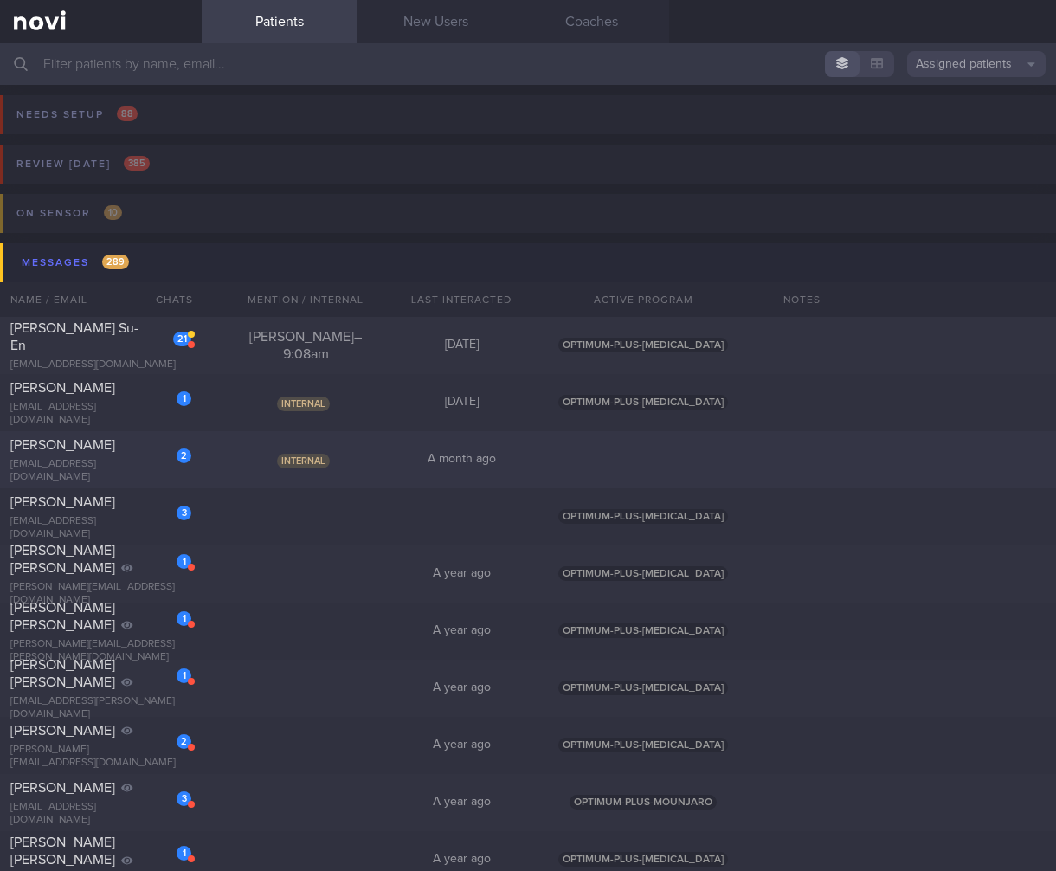
click at [304, 458] on span "Internal" at bounding box center [303, 461] width 53 height 15
select select "7"
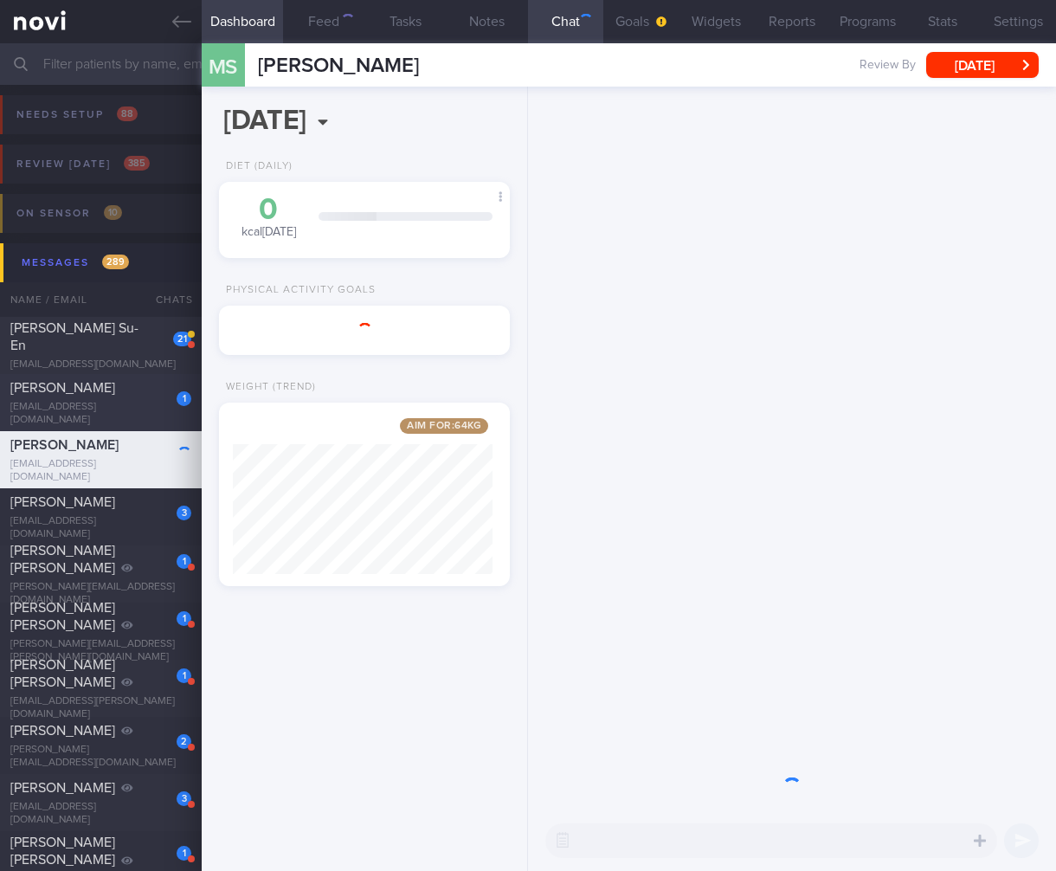
scroll to position [155, 260]
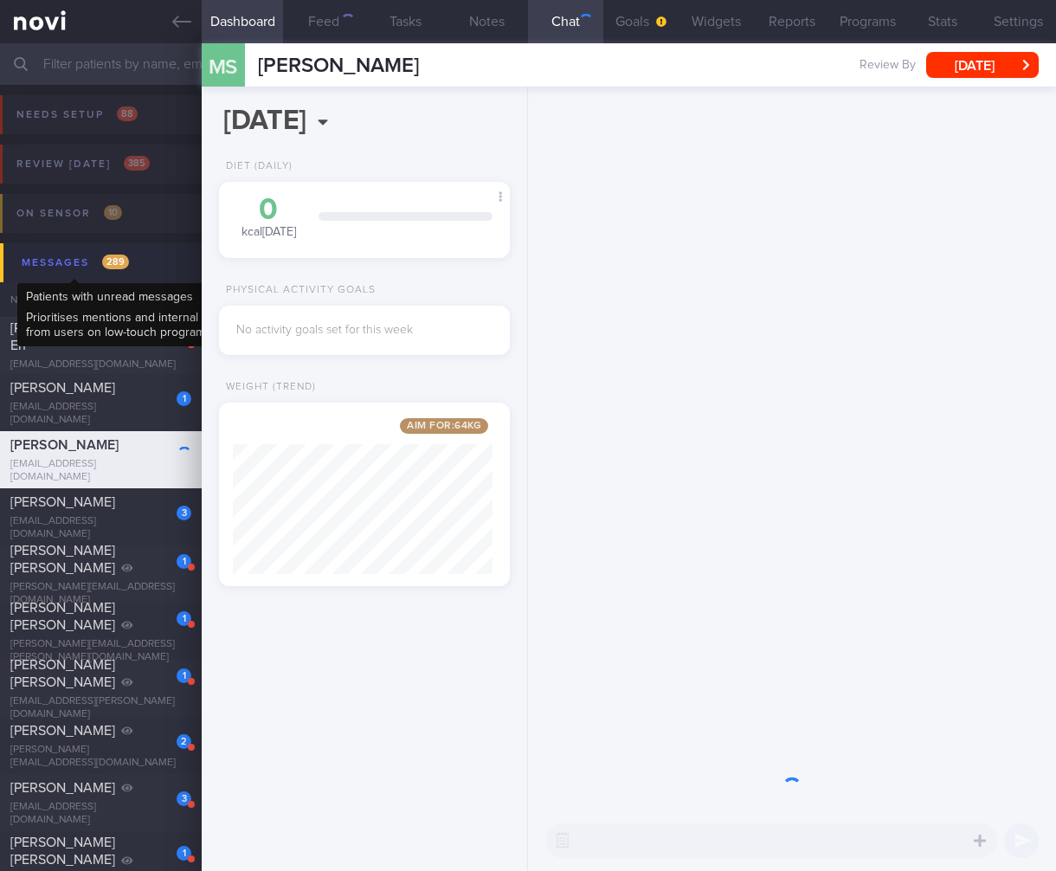
click at [120, 270] on div "Messages 289" at bounding box center [75, 262] width 116 height 23
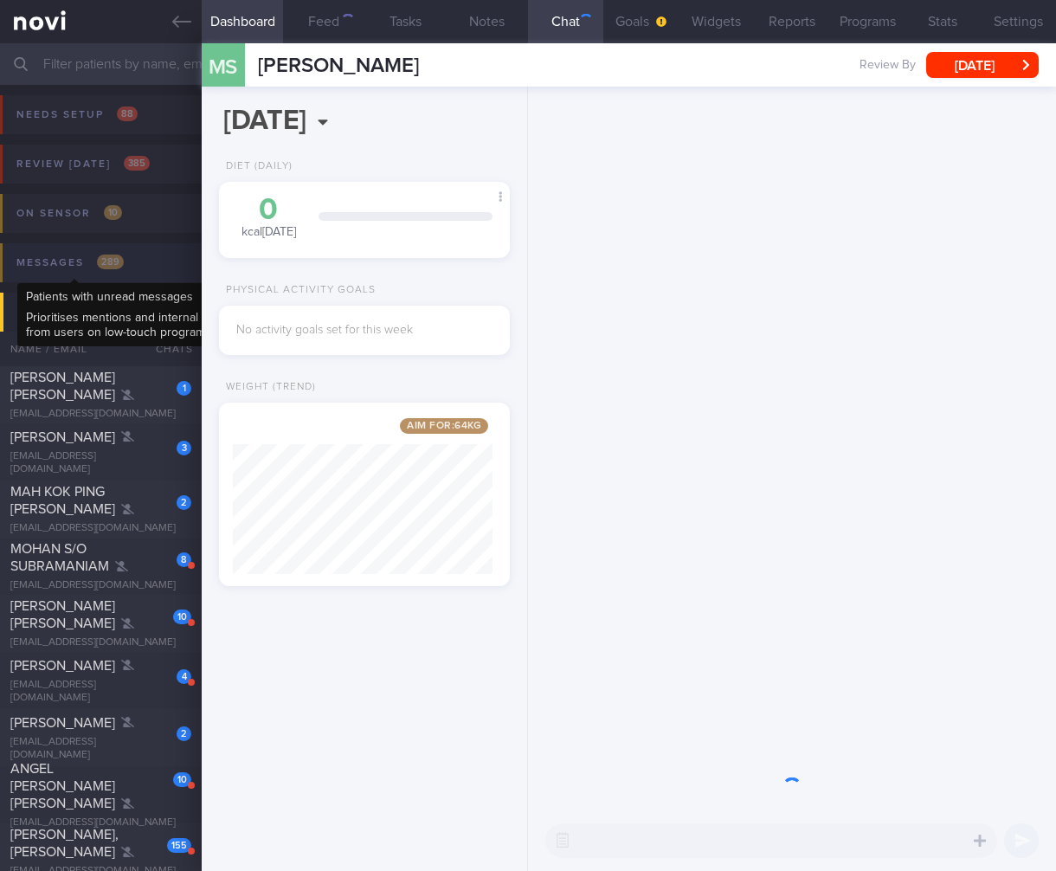
click at [121, 268] on div "Messages 289" at bounding box center [70, 262] width 116 height 23
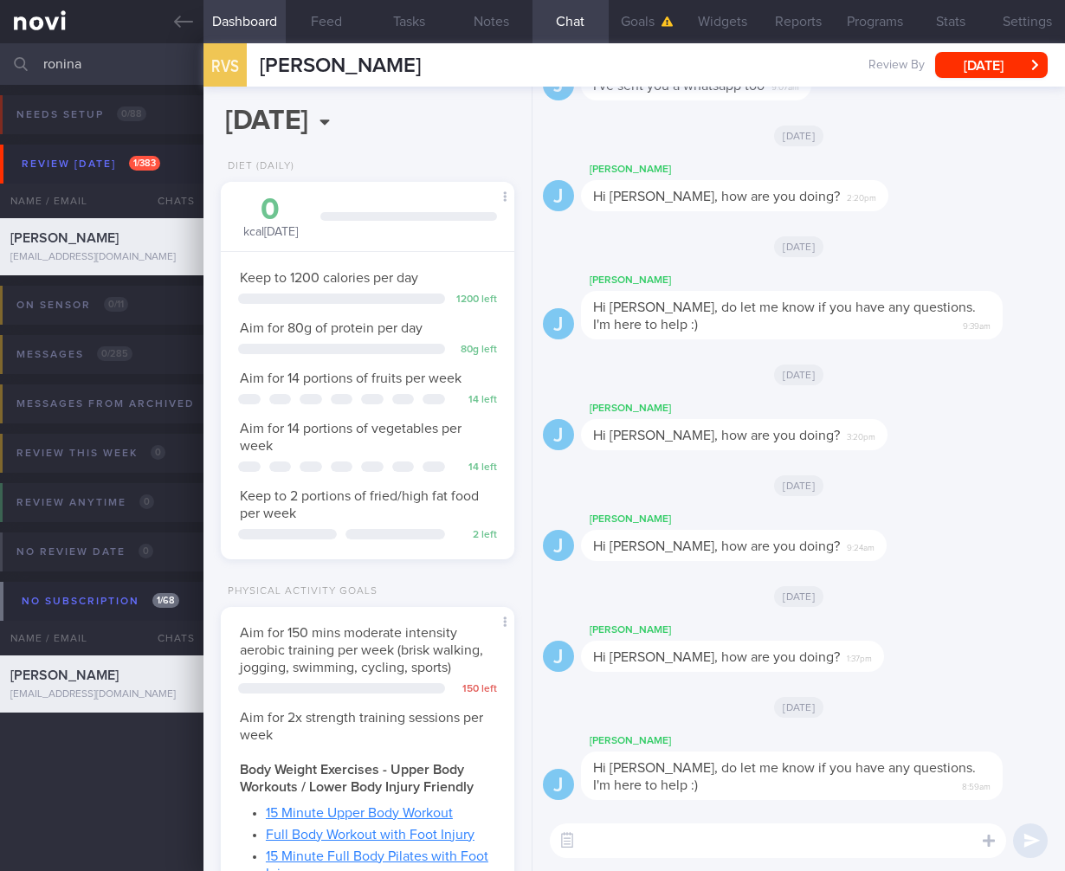
select select "7"
click at [81, 67] on input "ronina" at bounding box center [532, 64] width 1065 height 42
click at [81, 66] on input "ronina" at bounding box center [532, 64] width 1065 height 42
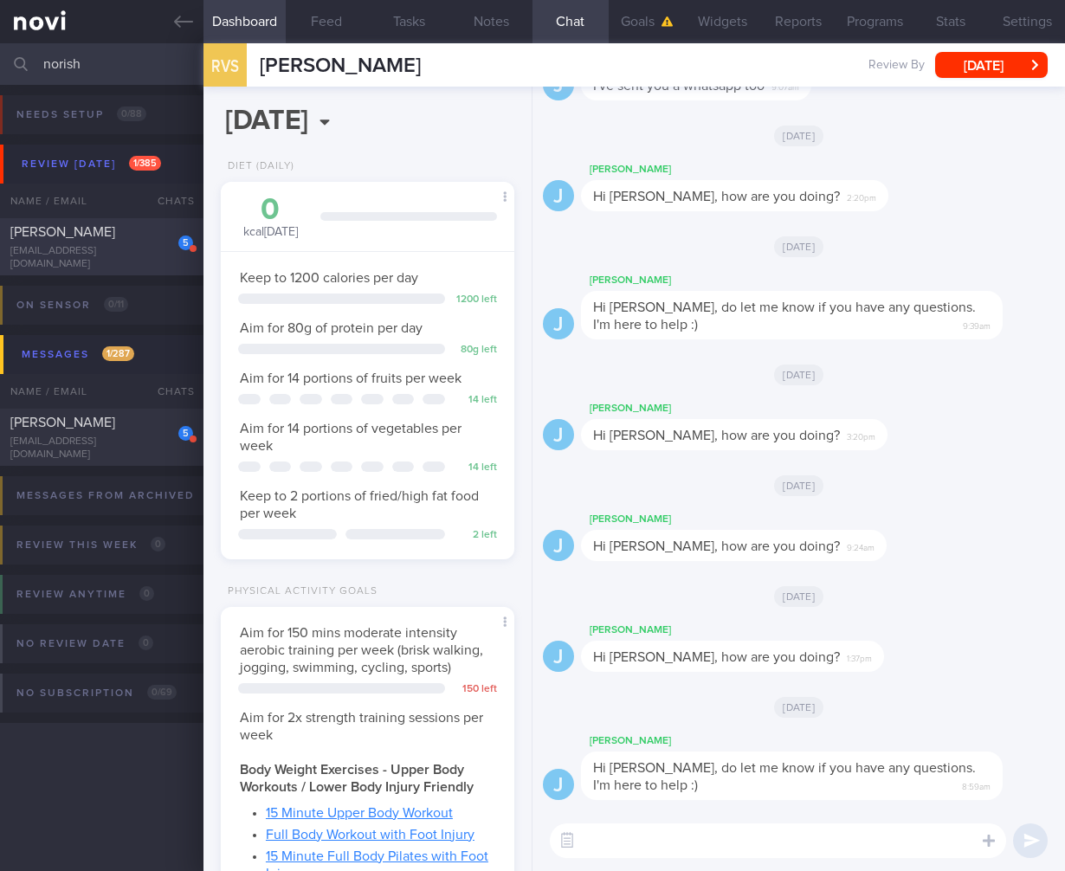
type input "norish"
click at [154, 241] on div "MOHAMAD NORISHAM BIN NORZAN" at bounding box center [99, 231] width 178 height 17
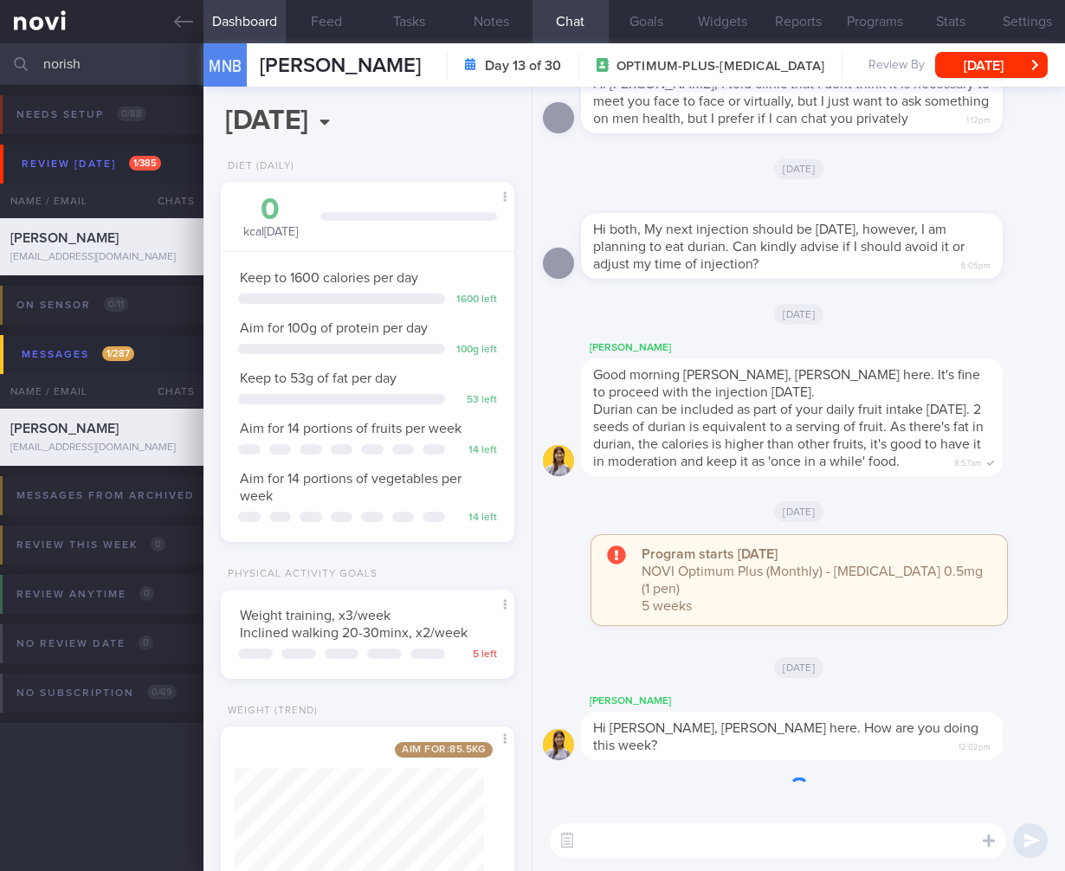
scroll to position [150, 249]
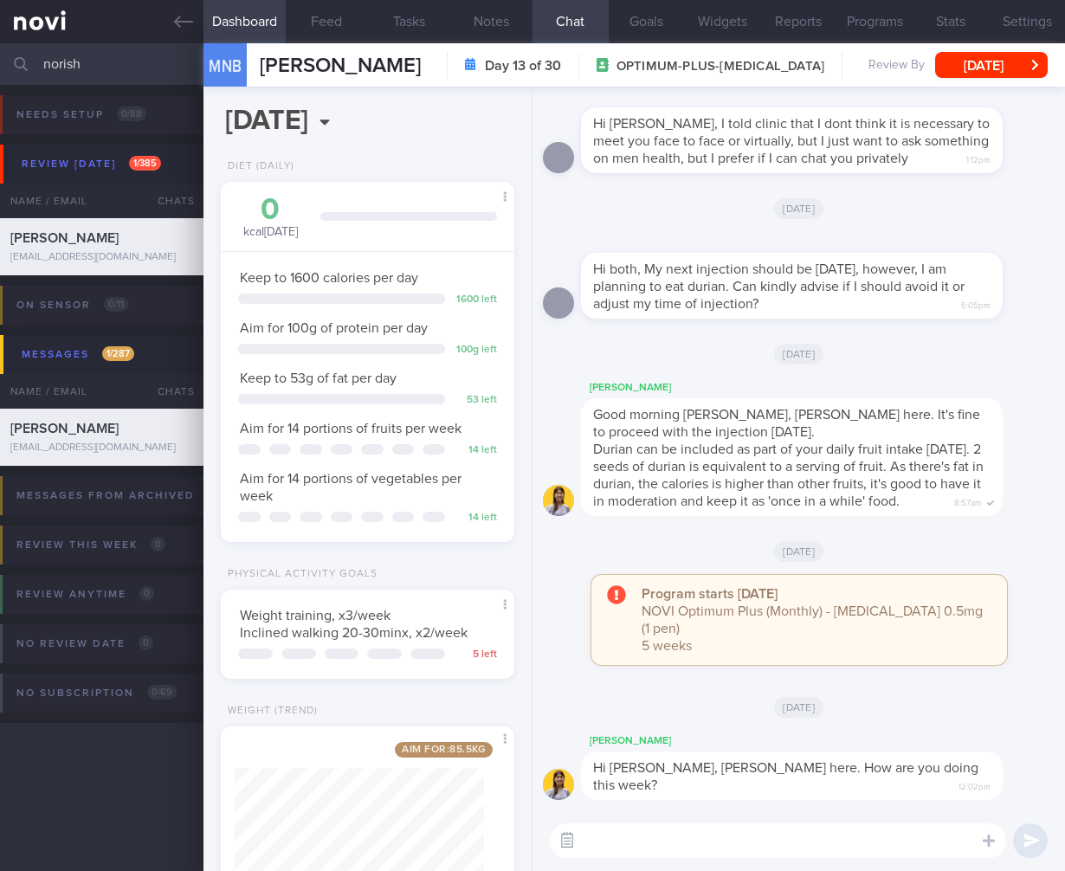
click at [571, 835] on button "button" at bounding box center [566, 840] width 31 height 31
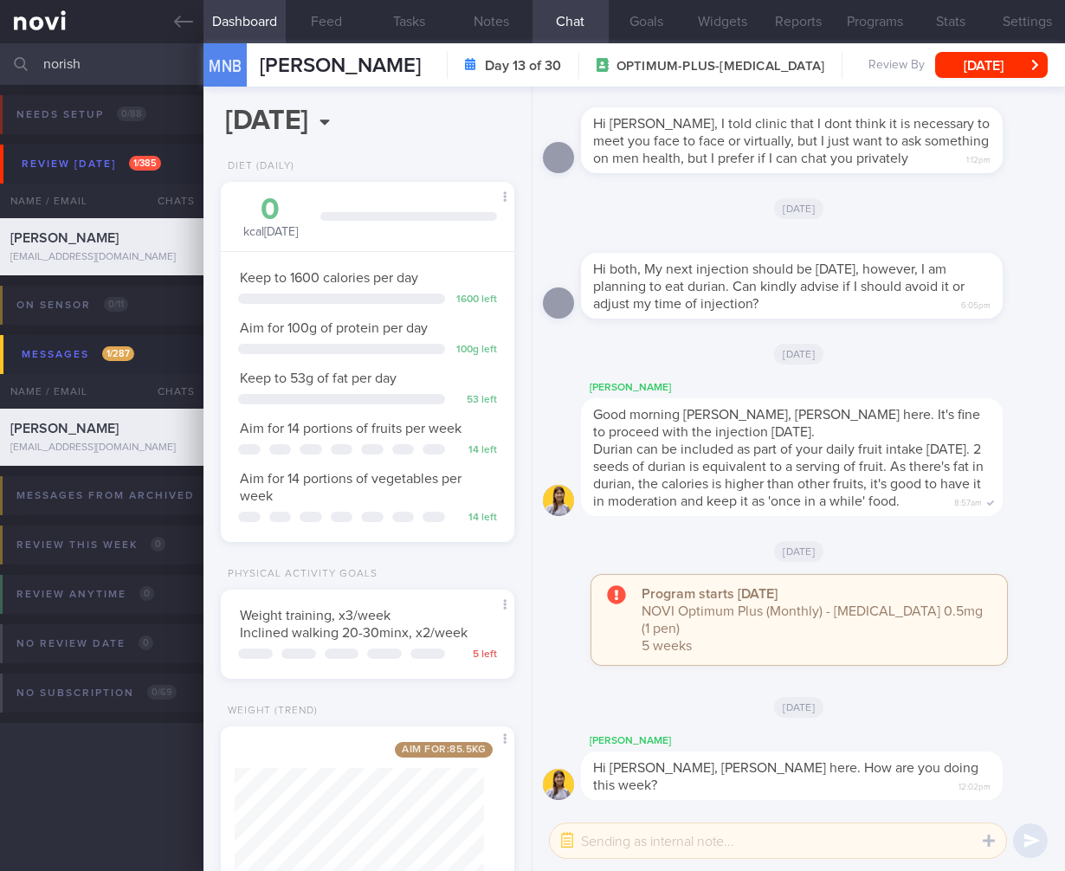
click at [637, 835] on textarea at bounding box center [778, 840] width 456 height 35
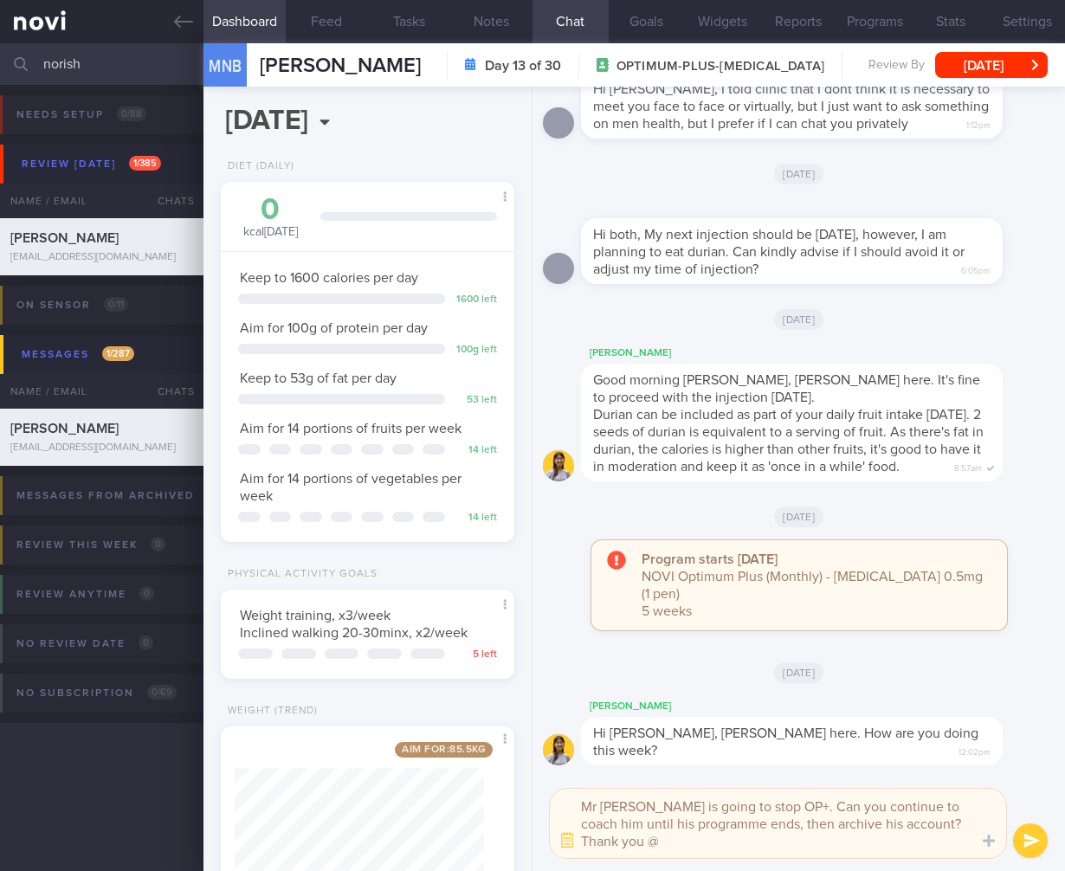
scroll to position [0, 0]
type textarea "Mr Risham is going to stop OP+. Can you continue to coach him until his program…"
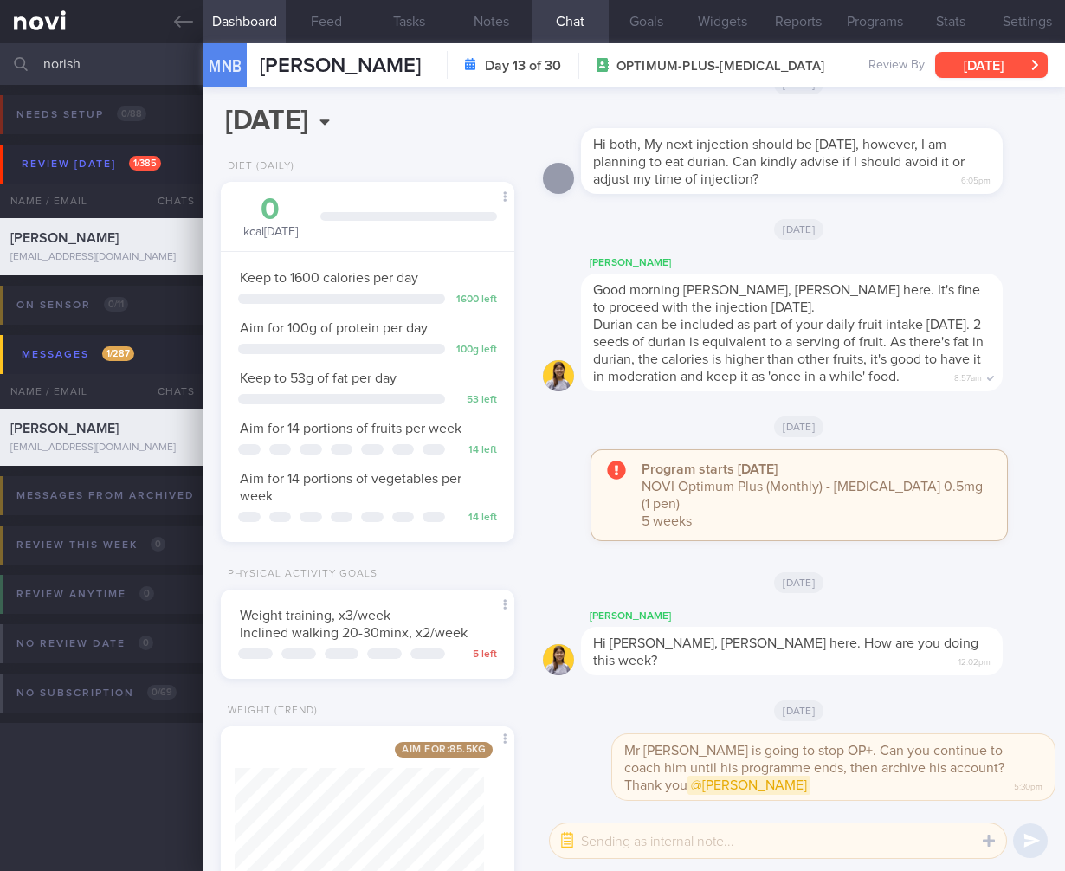
click at [952, 61] on button "Sun, 10 Aug" at bounding box center [991, 65] width 113 height 26
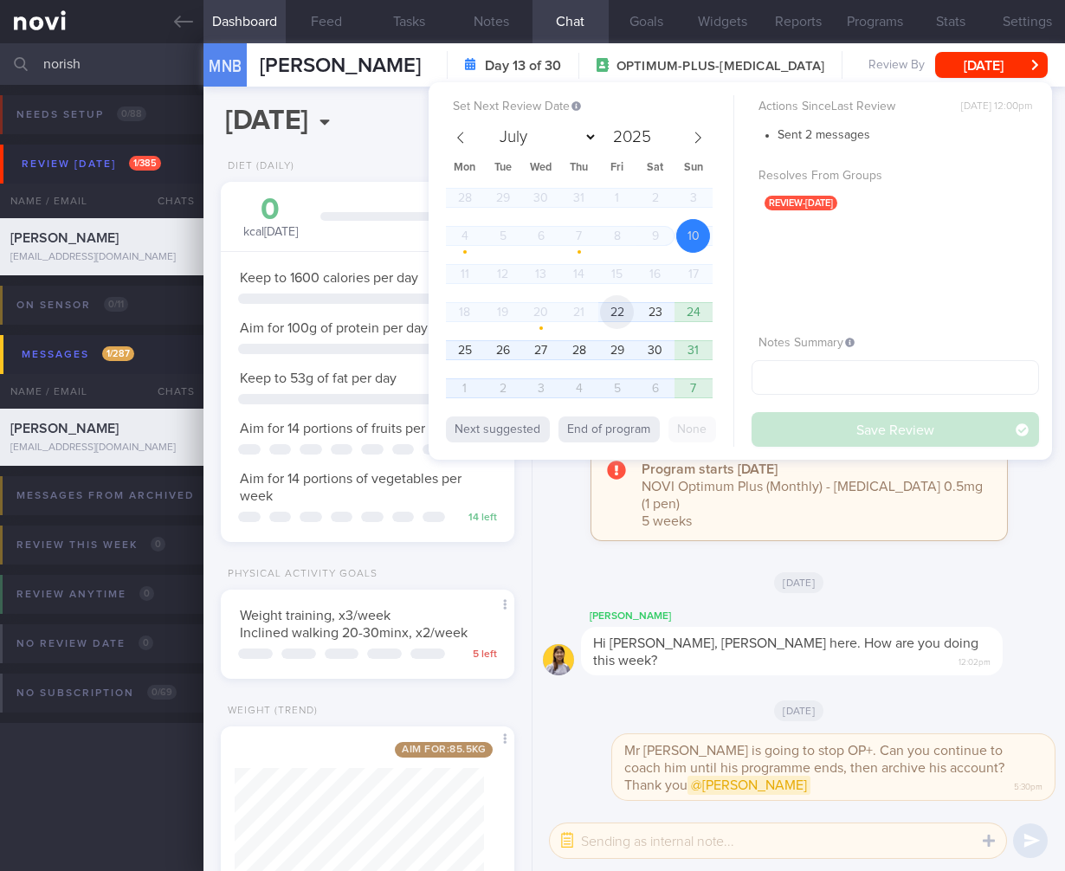
click at [614, 306] on span "22" at bounding box center [617, 312] width 34 height 34
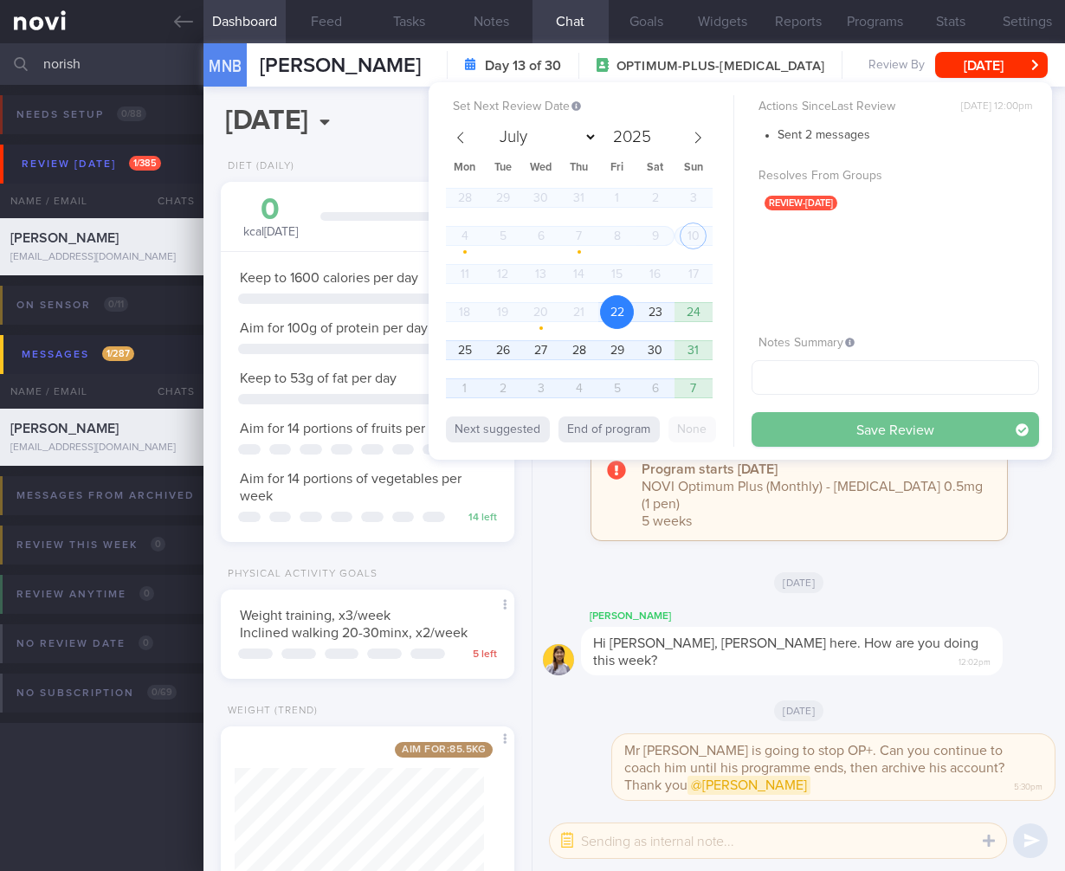
click at [894, 434] on button "Save Review" at bounding box center [894, 429] width 287 height 35
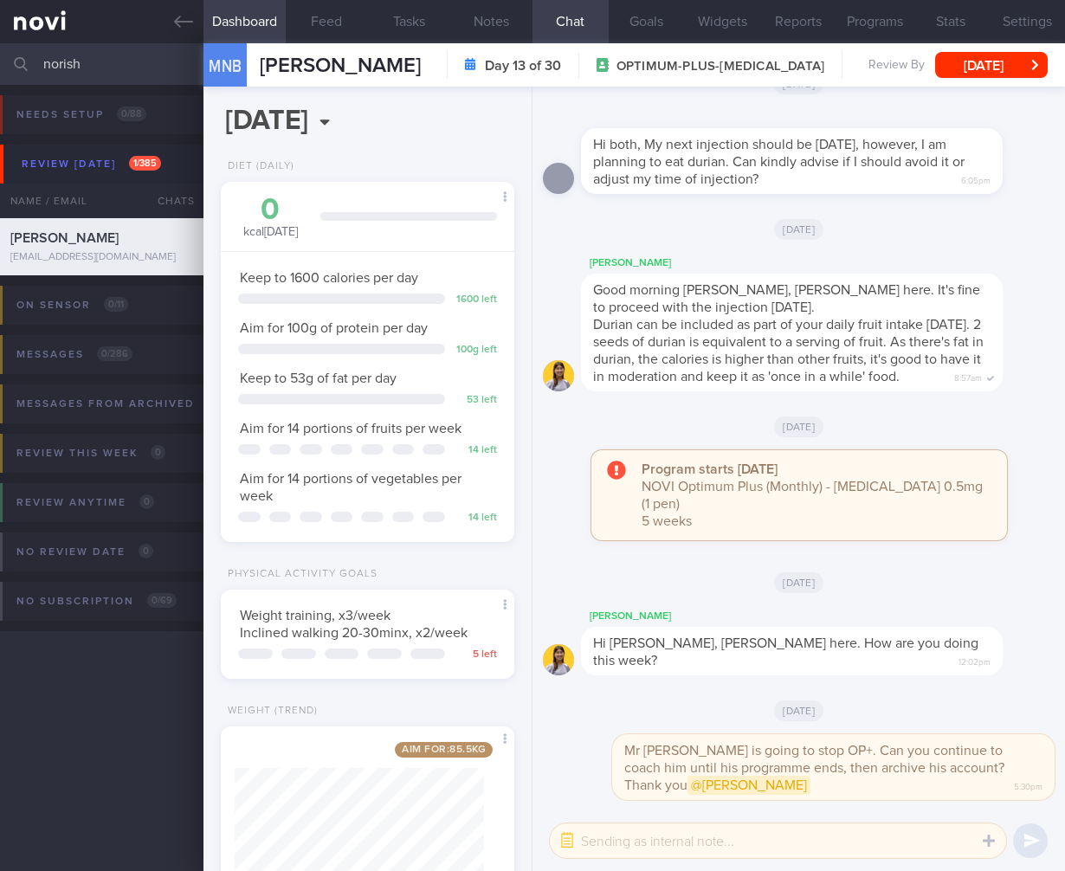
drag, startPoint x: 97, startPoint y: 74, endPoint x: -75, endPoint y: 60, distance: 172.9
click at [0, 60] on html "You are offline! Some functionality will be unavailable Patients New Users Coac…" at bounding box center [532, 435] width 1065 height 871
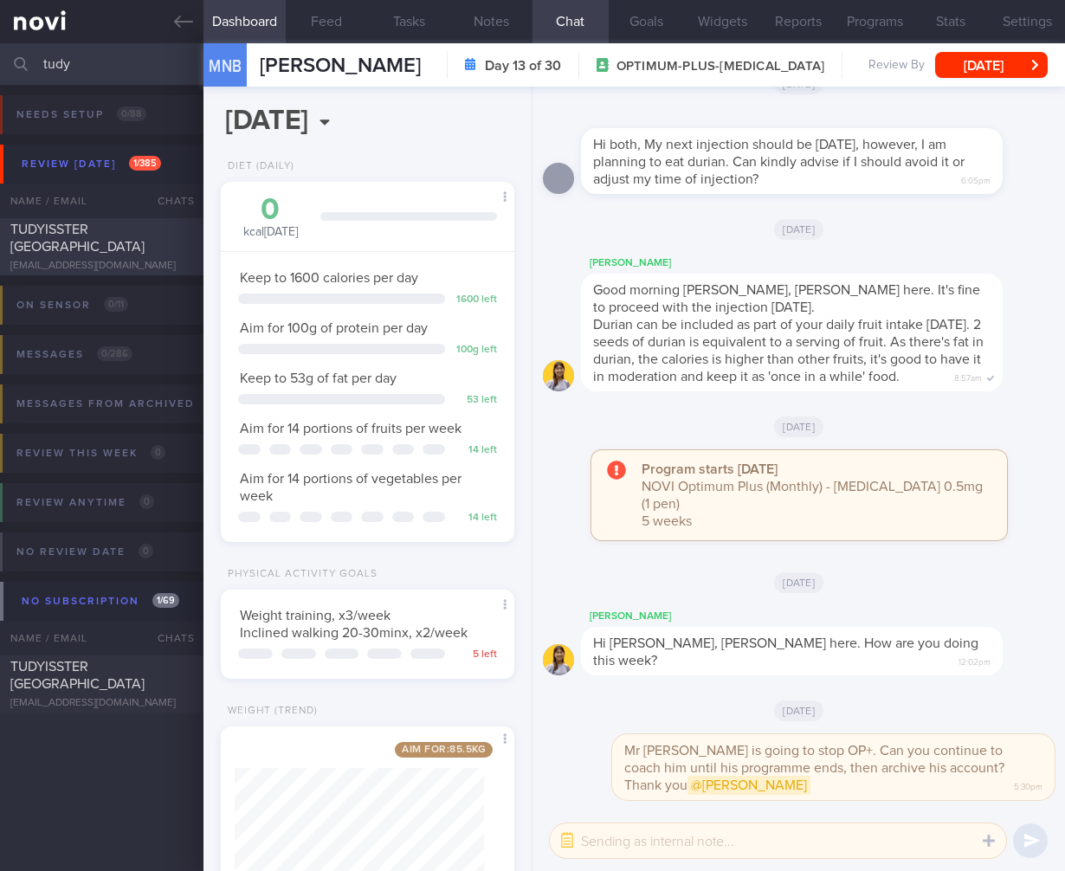
type input "tudy"
click at [66, 251] on span "TUDYISSTER SIVACHANDRAN" at bounding box center [77, 237] width 134 height 31
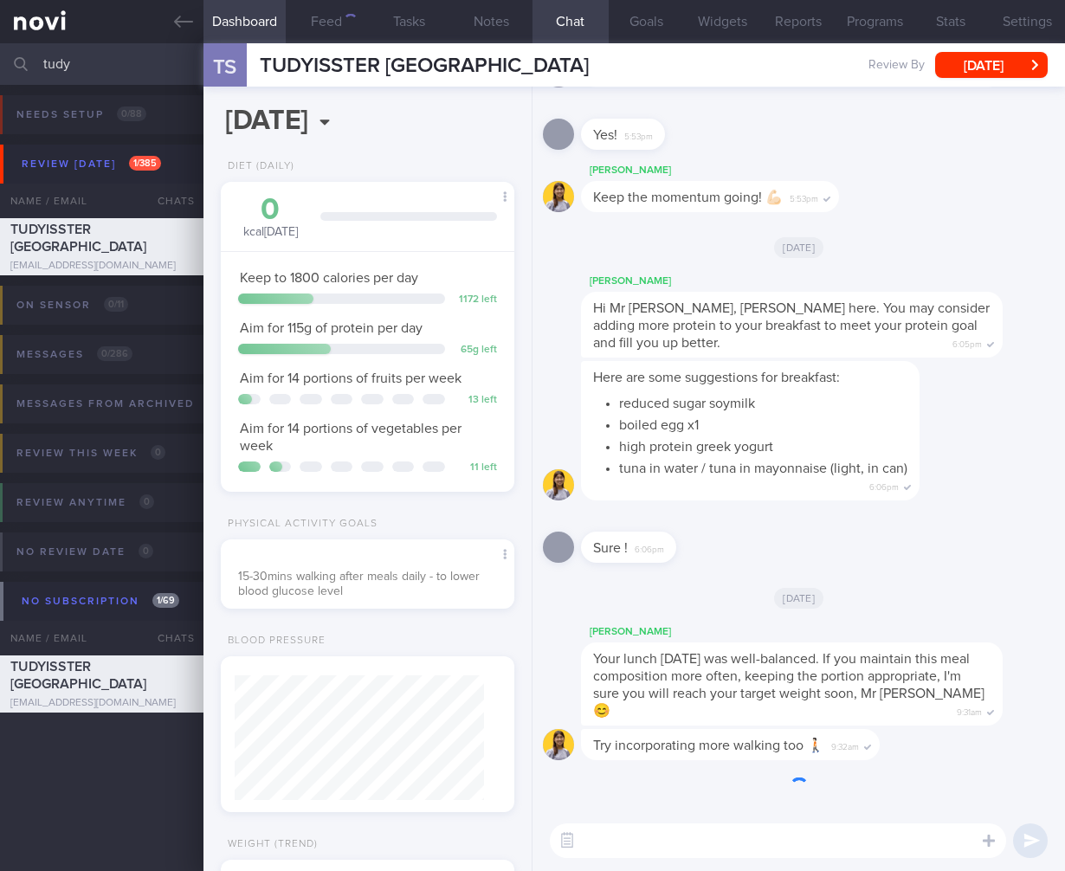
scroll to position [865622, 865498]
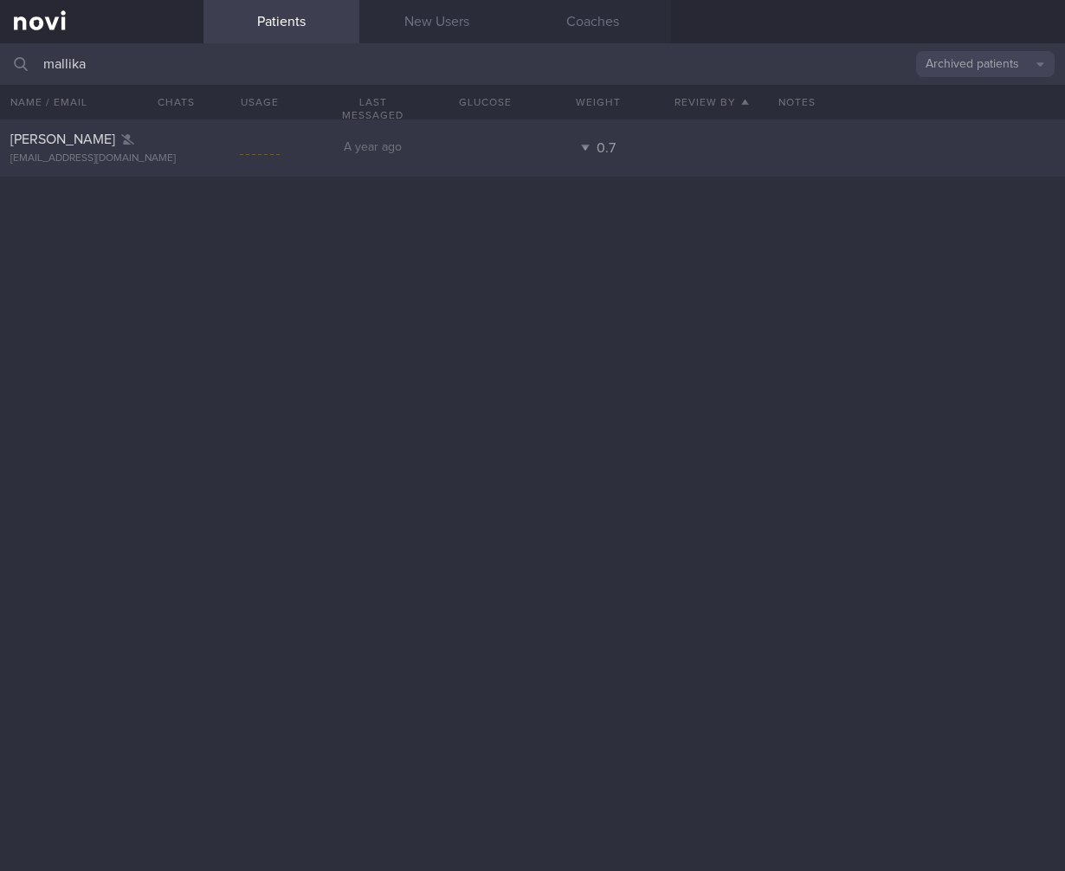
type input "mallika"
click at [416, 136] on div "[PERSON_NAME] [EMAIL_ADDRESS][DOMAIN_NAME] A year ago 0.7" at bounding box center [532, 147] width 1065 height 57
select select "7"
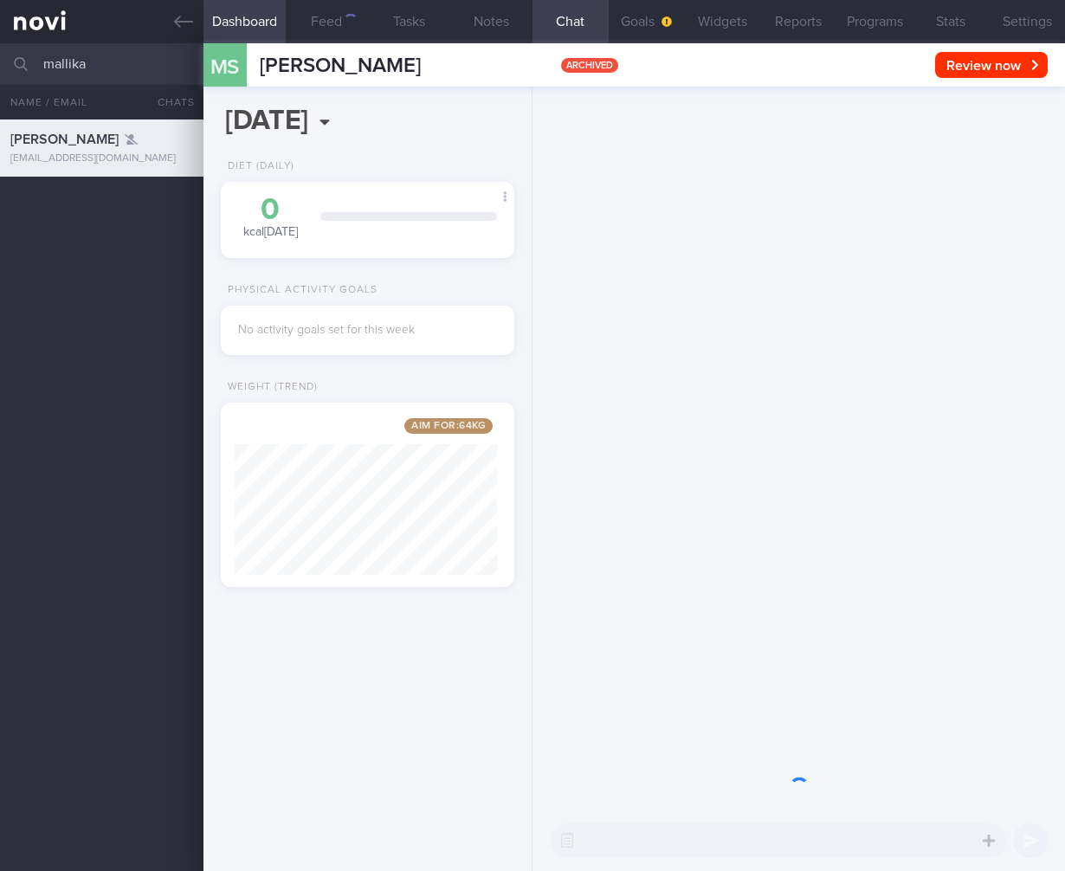
scroll to position [156, 262]
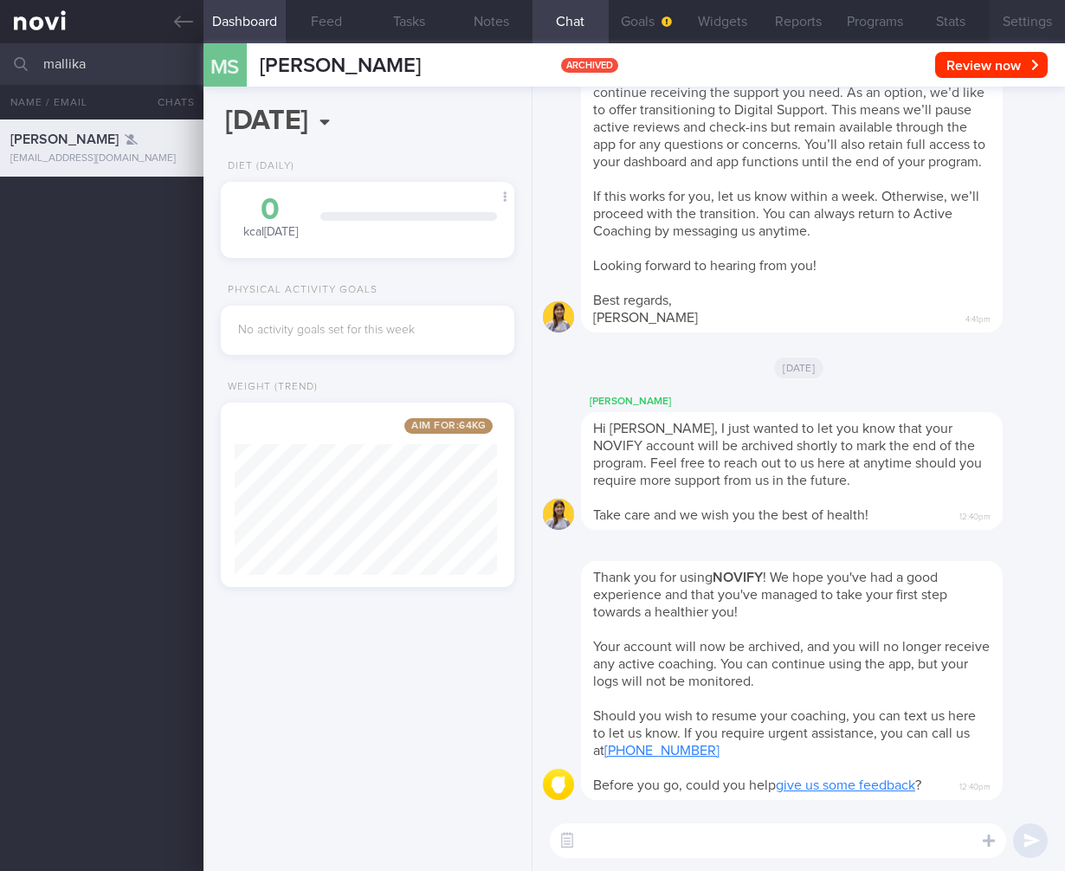
click at [1014, 13] on button "Settings" at bounding box center [1027, 21] width 76 height 43
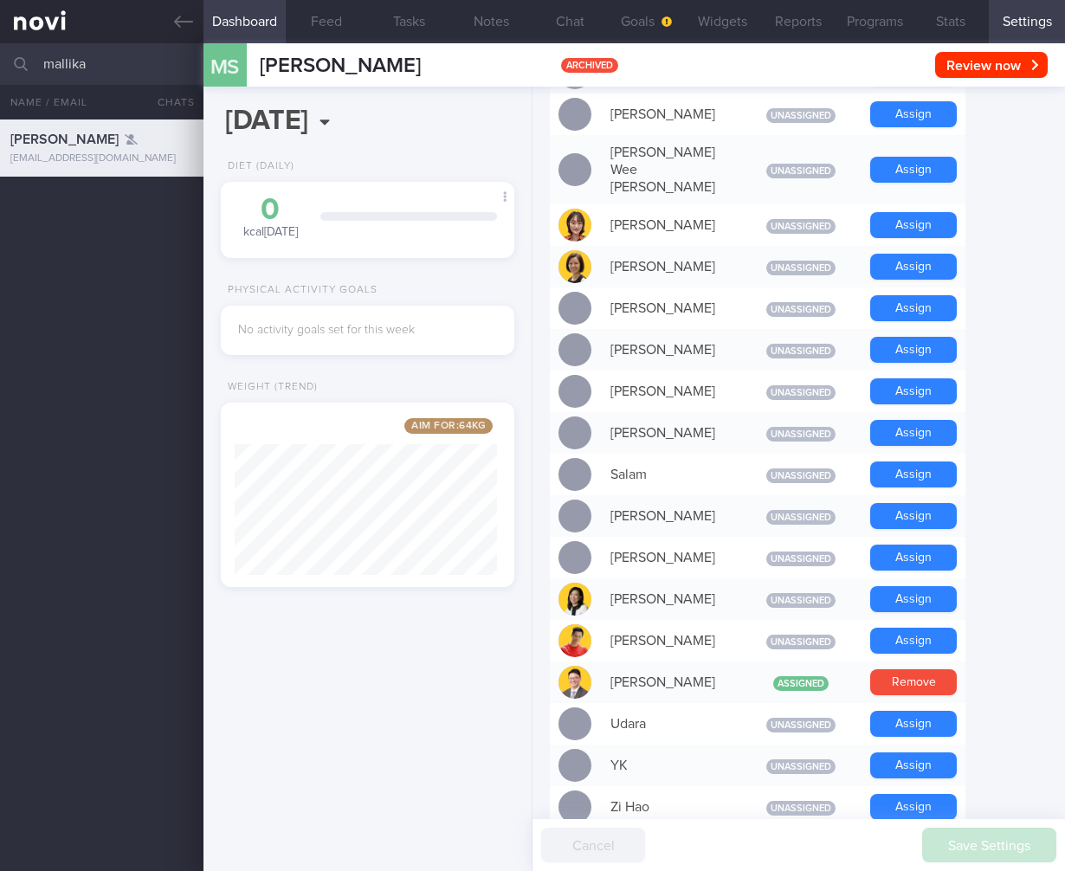
scroll to position [1300, 0]
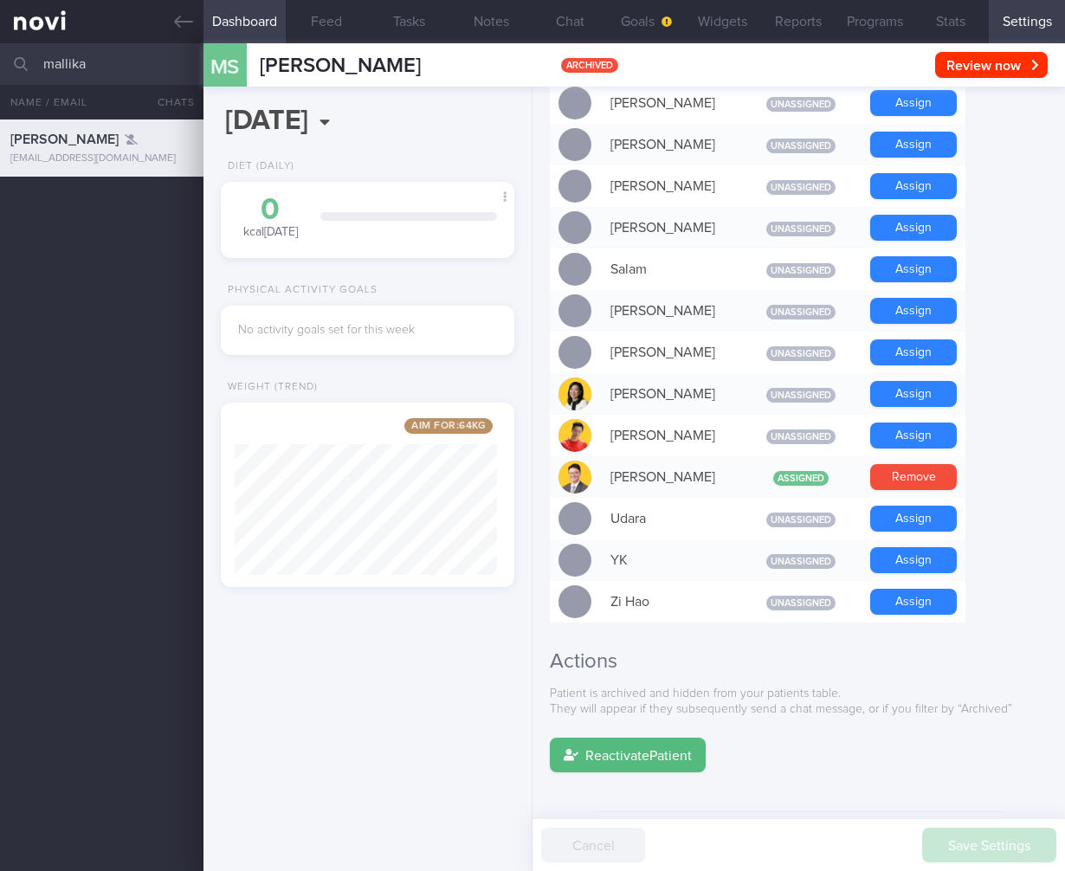
click at [676, 738] on button "Reactivate Patient" at bounding box center [628, 755] width 156 height 35
click at [587, 25] on button "Chat" at bounding box center [570, 21] width 76 height 43
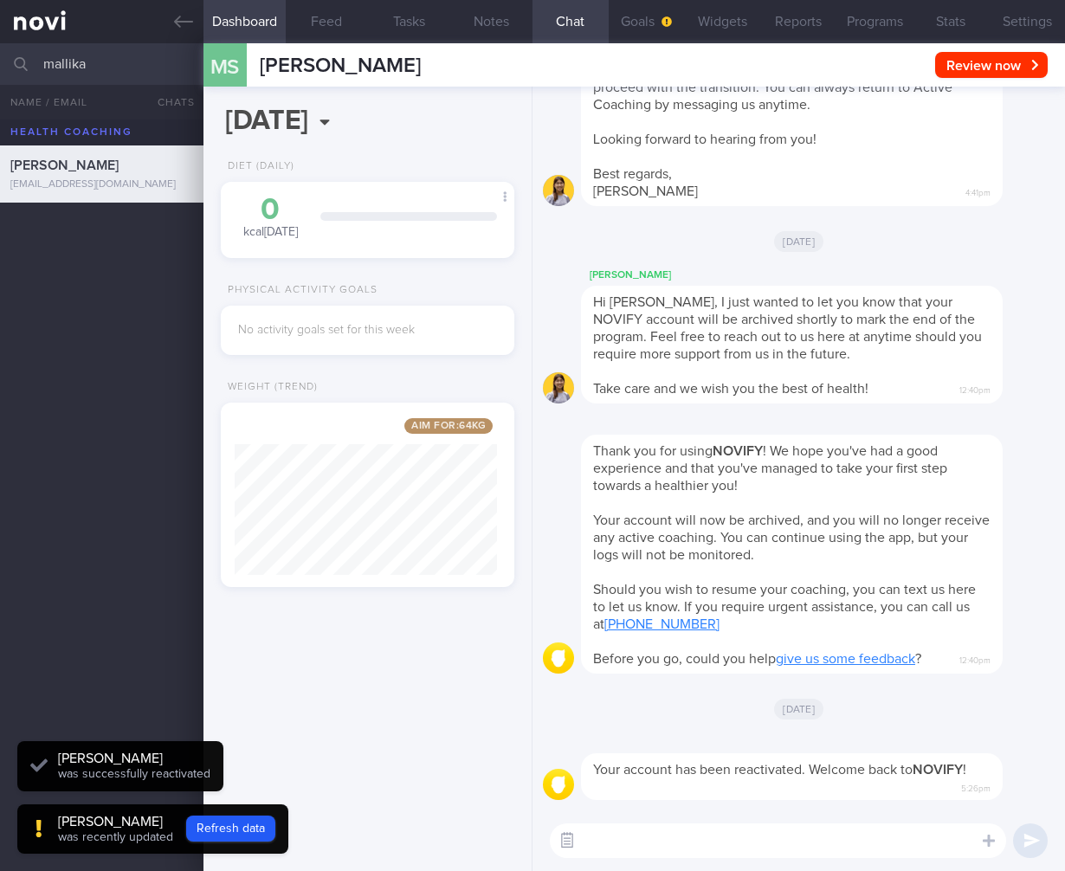
click at [570, 842] on button "button" at bounding box center [566, 840] width 31 height 31
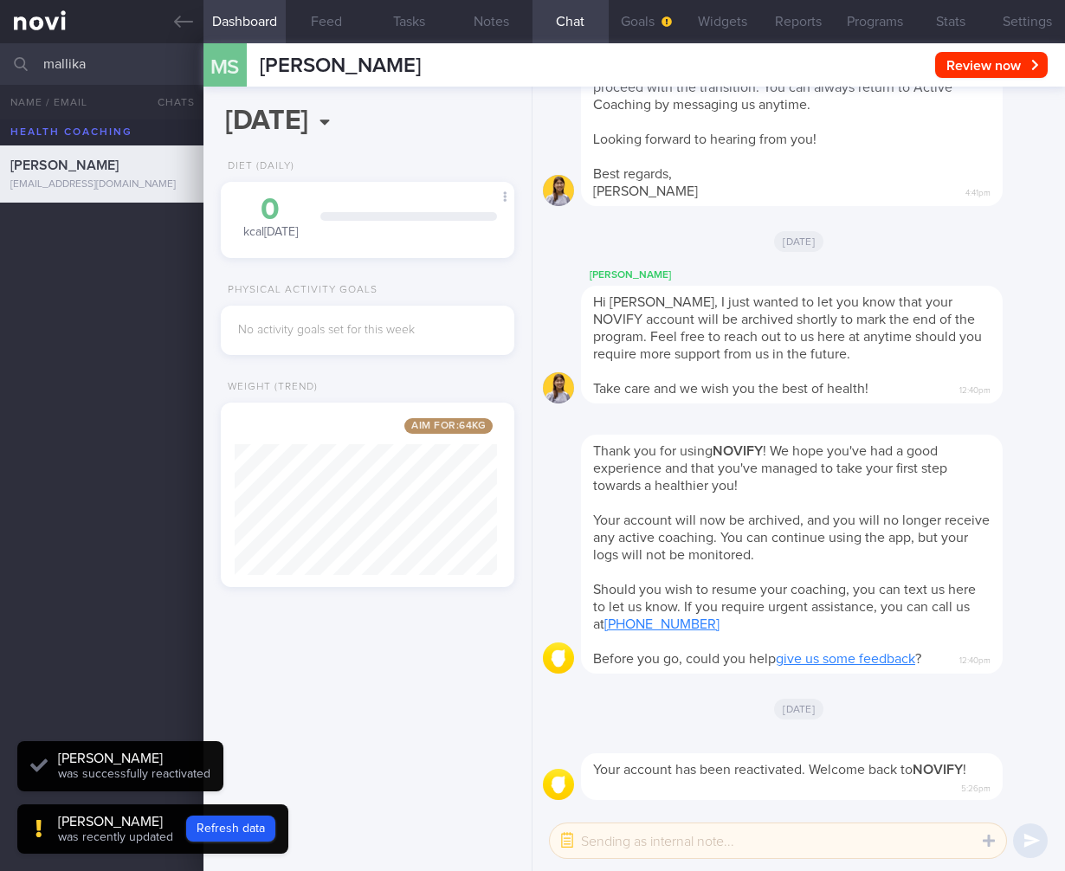
click at [611, 840] on textarea at bounding box center [778, 840] width 456 height 35
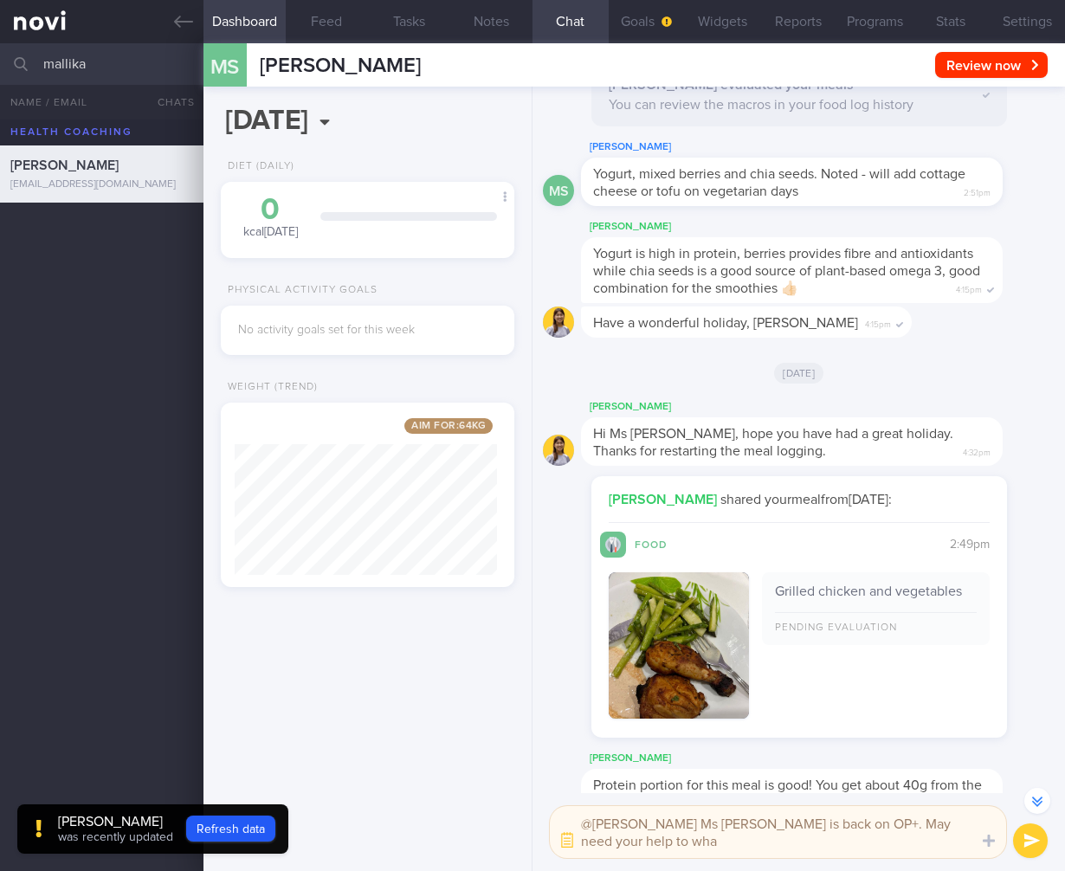
scroll to position [-4842, 0]
type textarea "@Elizabeth Ms Mallika is back on OP+. May need your help to whatsapp her to tea…"
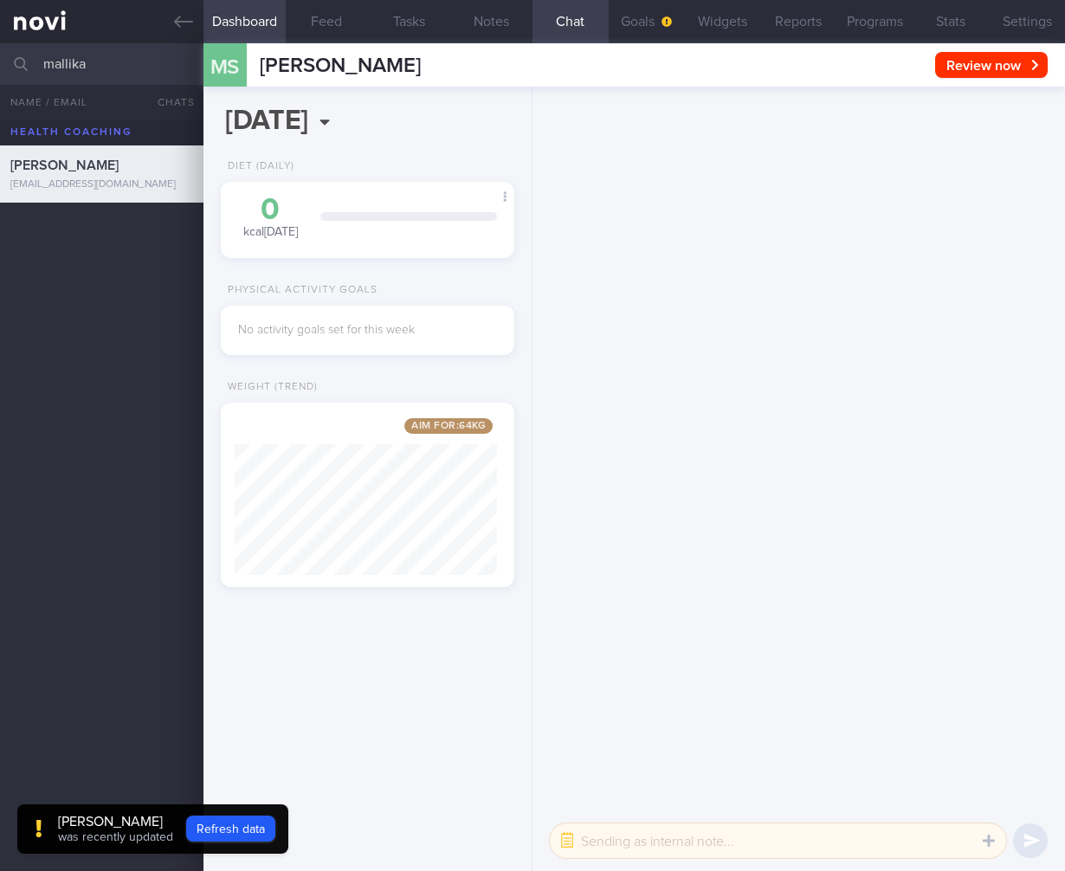
scroll to position [0, 0]
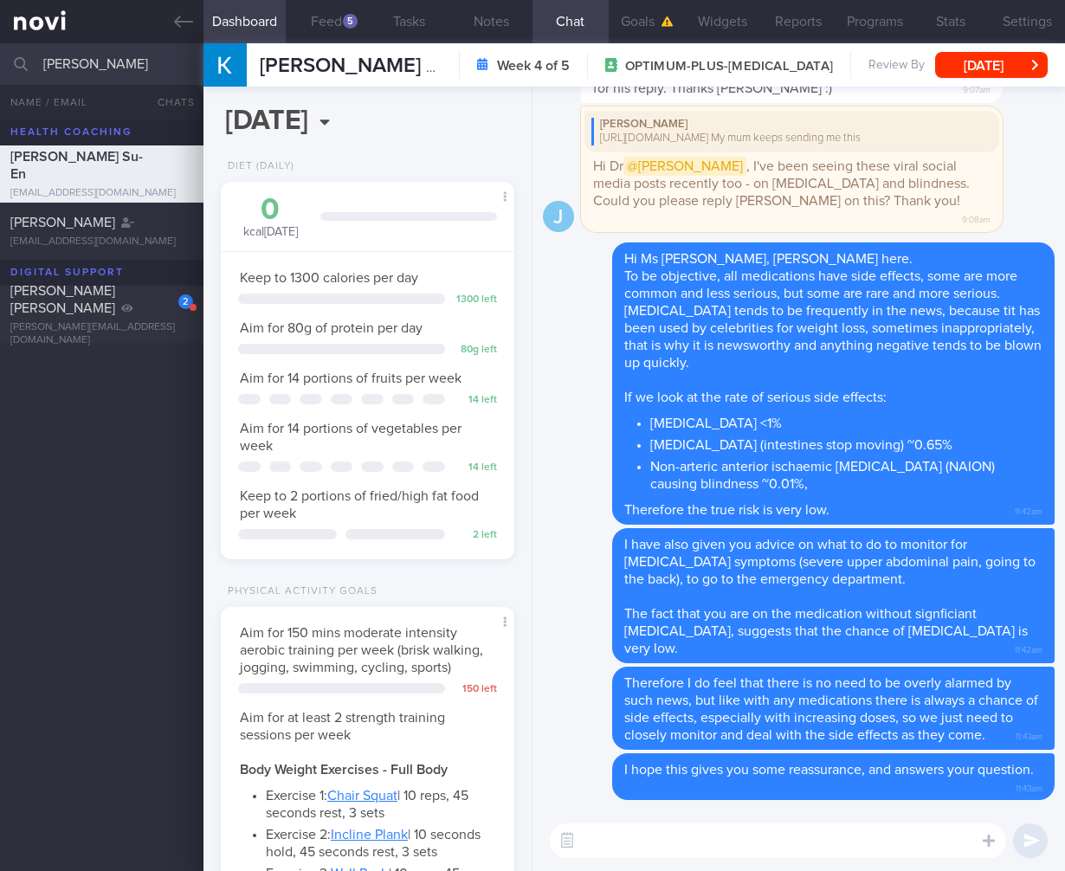
select select "6"
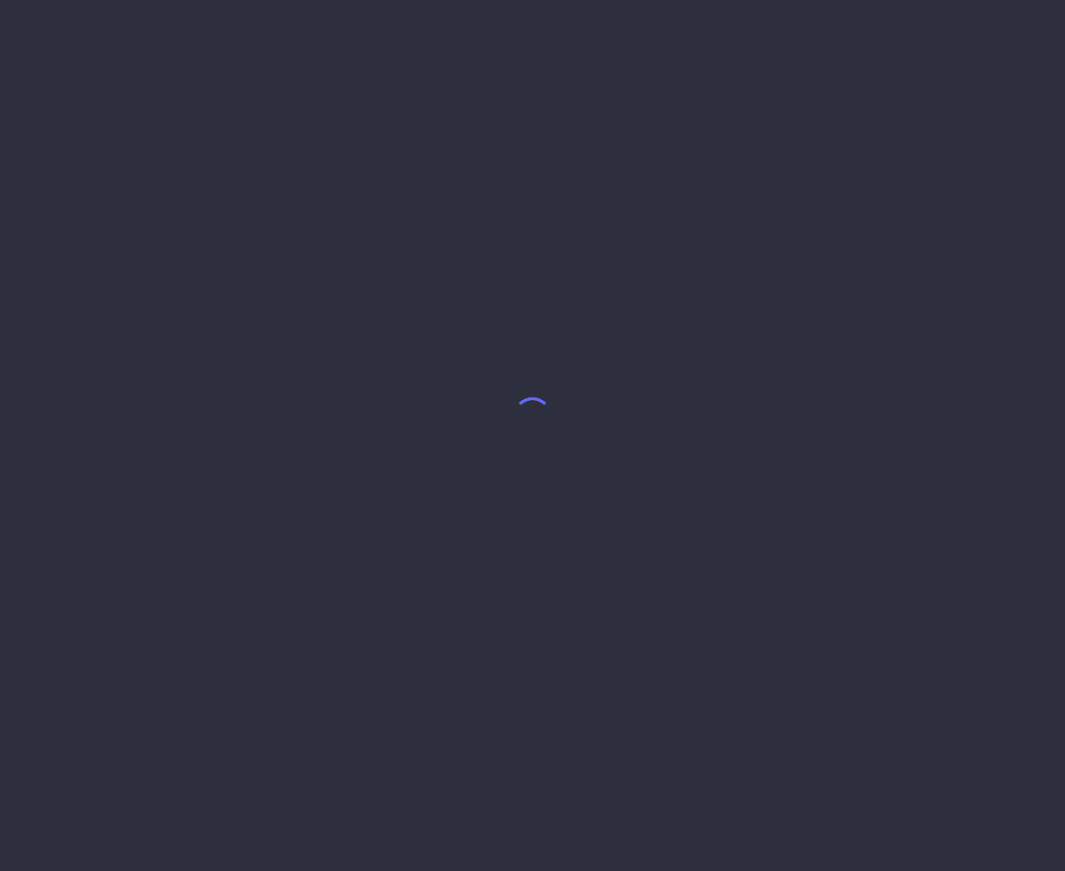
select select "6"
select select "7"
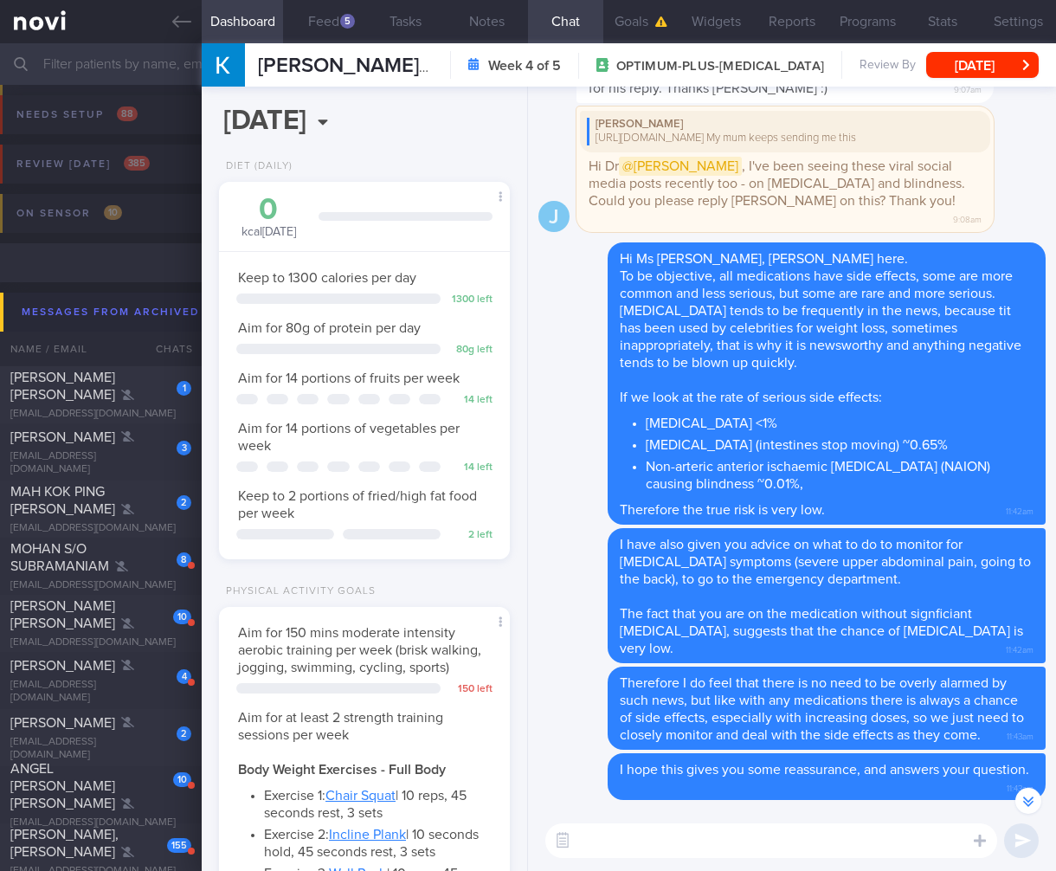
select select "6"
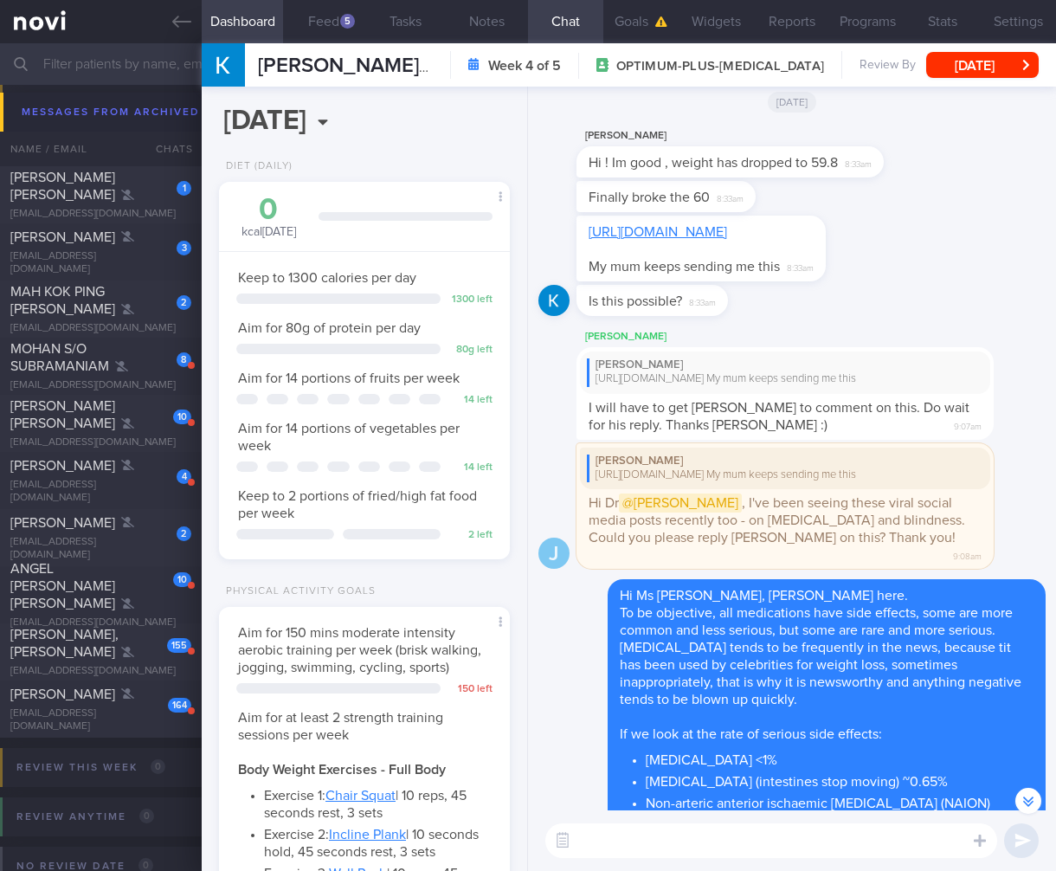
click at [880, 521] on span "Hi Dr @[PERSON_NAME] , I've been seeing these viral social media posts recently…" at bounding box center [777, 518] width 377 height 51
